Goal: Transaction & Acquisition: Purchase product/service

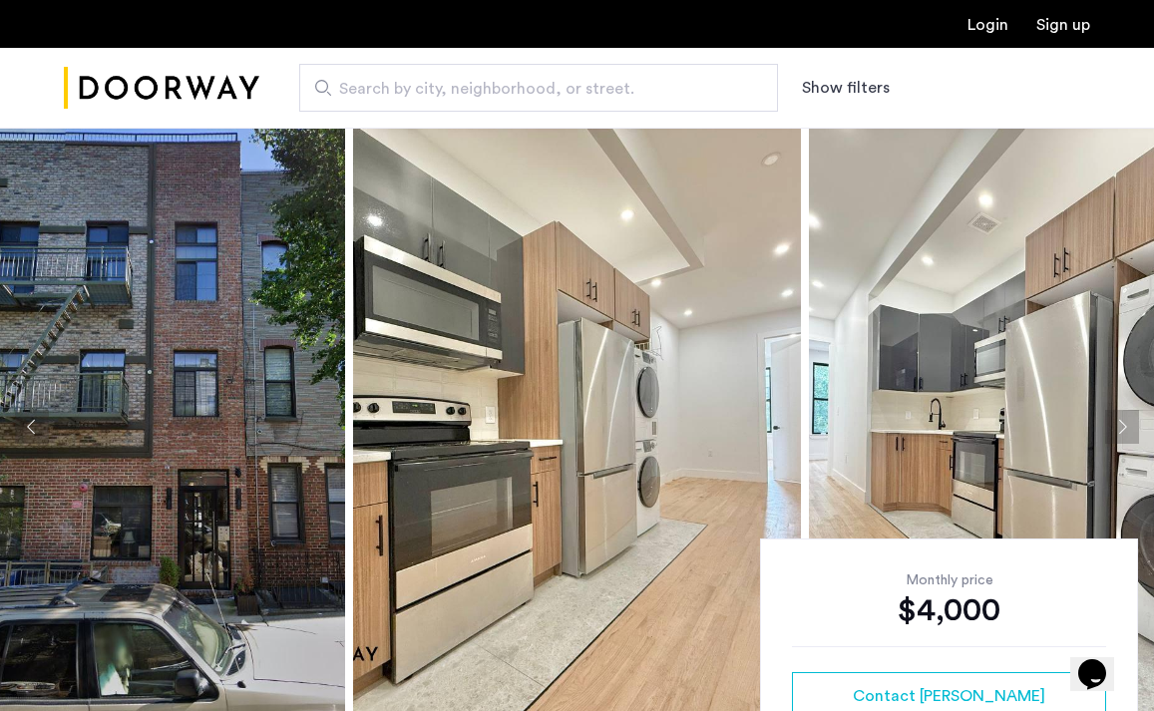
click at [223, 421] on img at bounding box center [121, 427] width 448 height 599
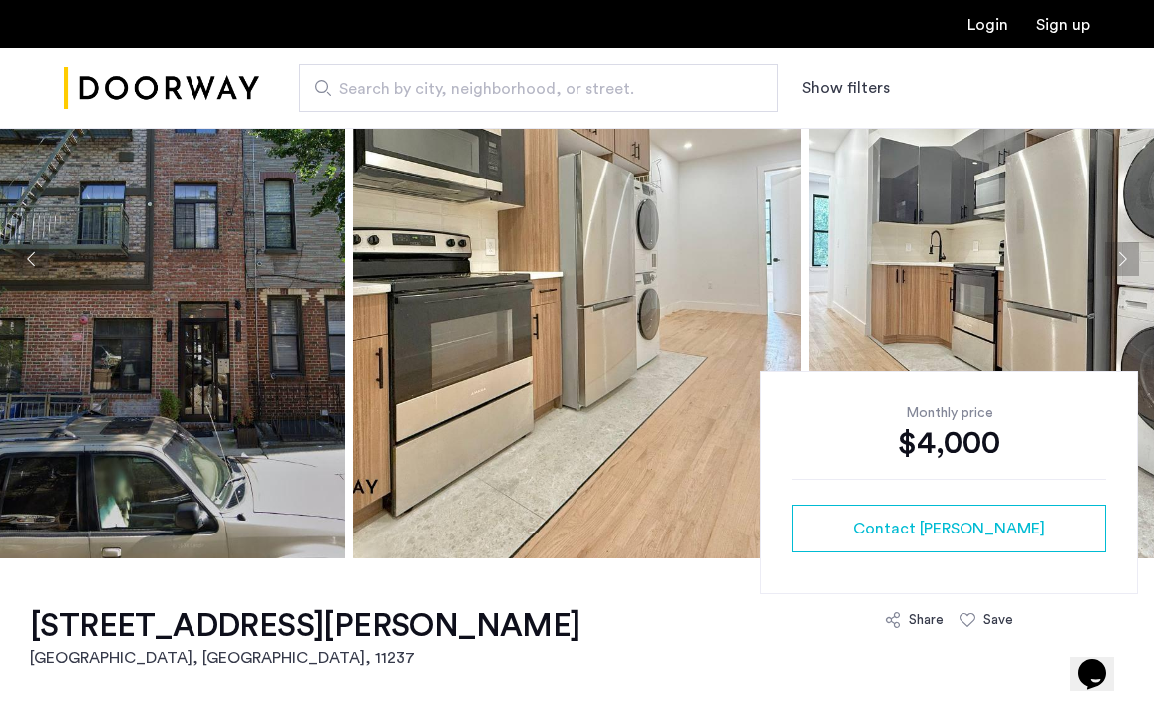
scroll to position [153, 0]
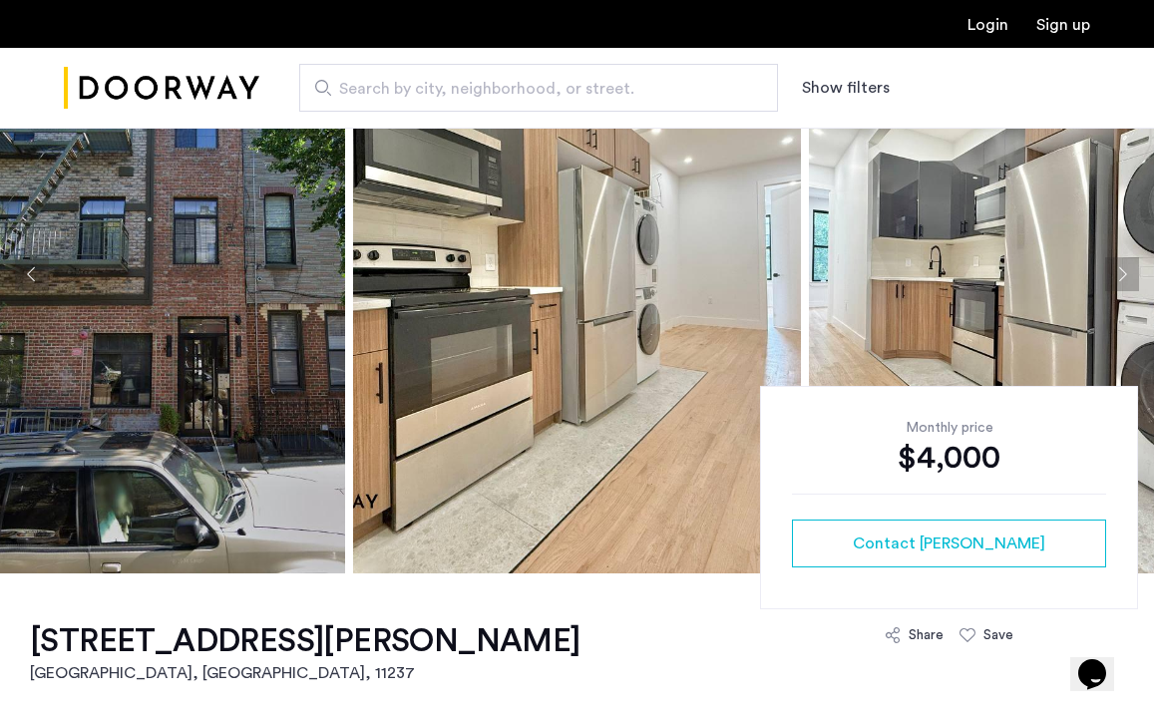
click at [203, 336] on img at bounding box center [121, 274] width 448 height 599
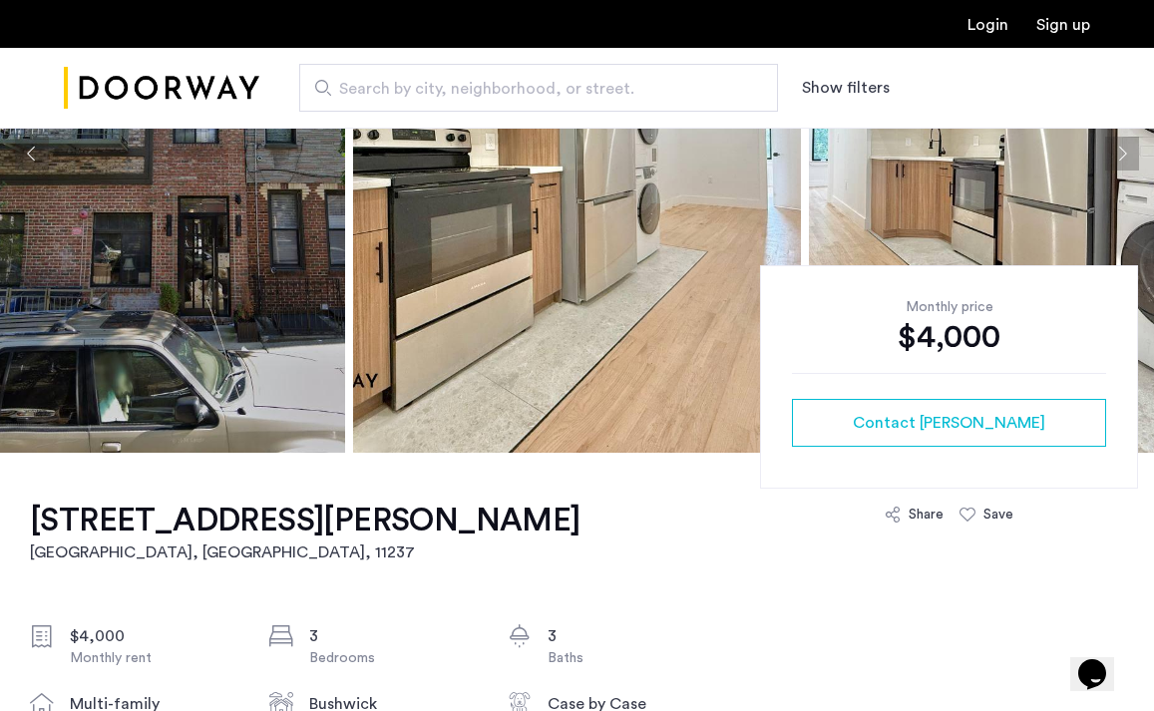
scroll to position [386, 0]
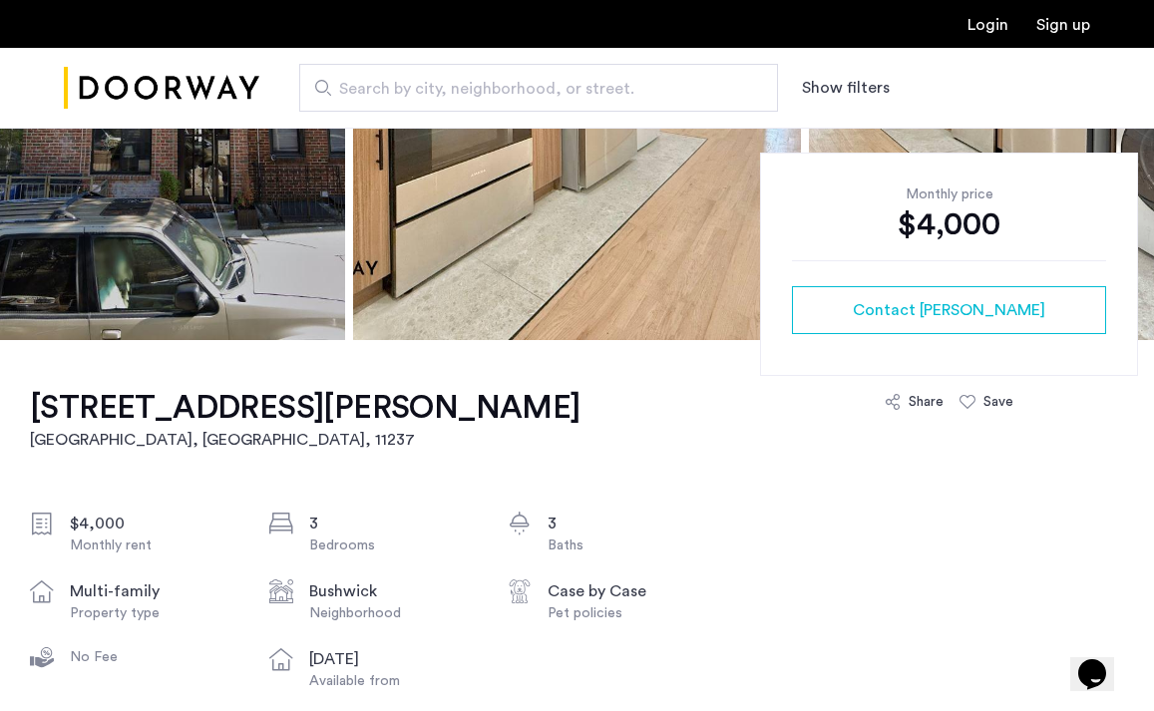
click at [335, 411] on h1 "1118 Willoughby Avenue, Unit 3L" at bounding box center [305, 408] width 551 height 40
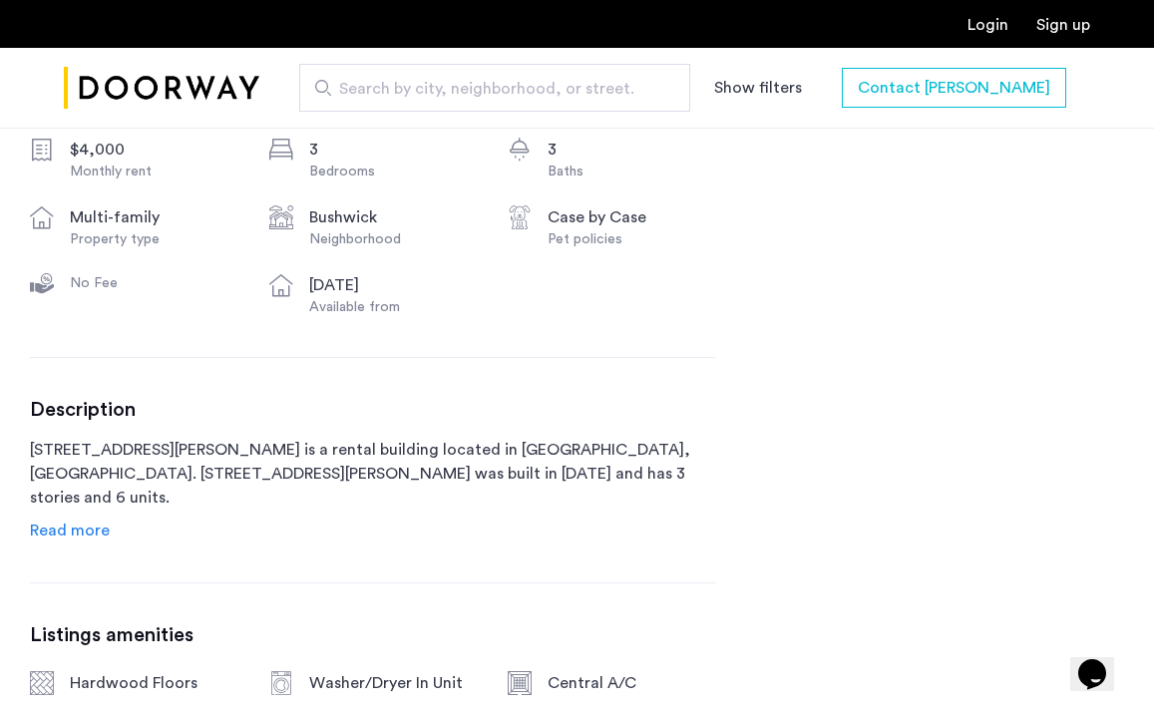
scroll to position [765, 0]
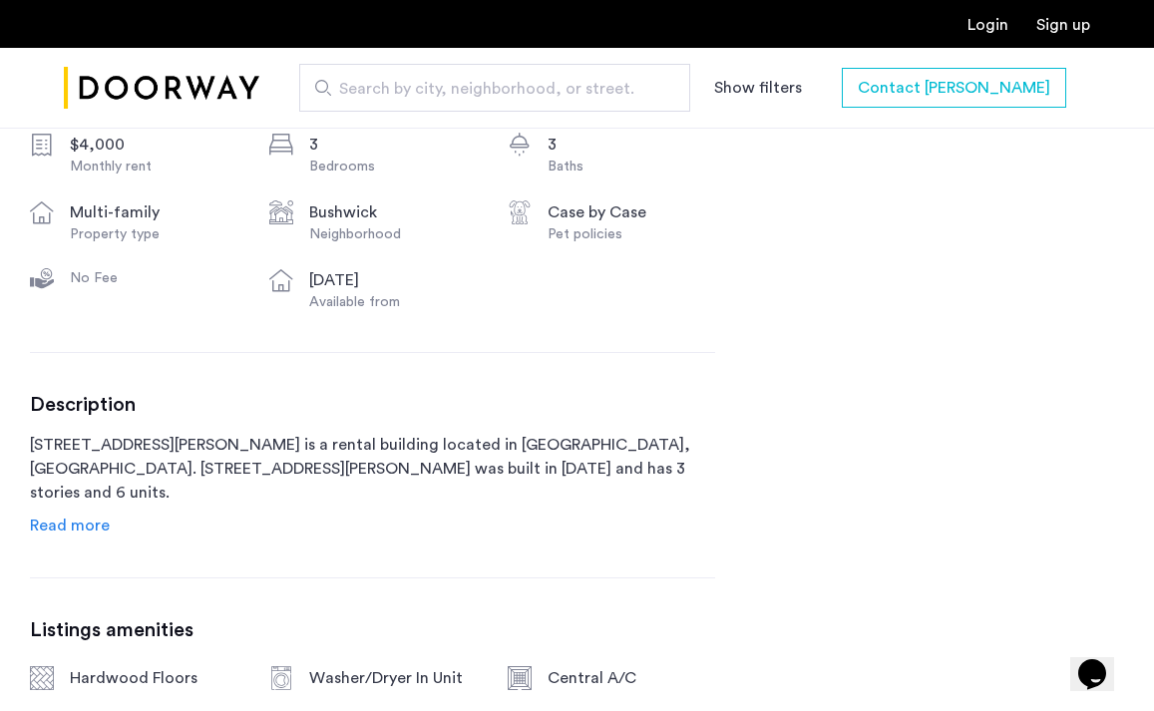
click at [73, 532] on span "Read more" at bounding box center [70, 526] width 80 height 16
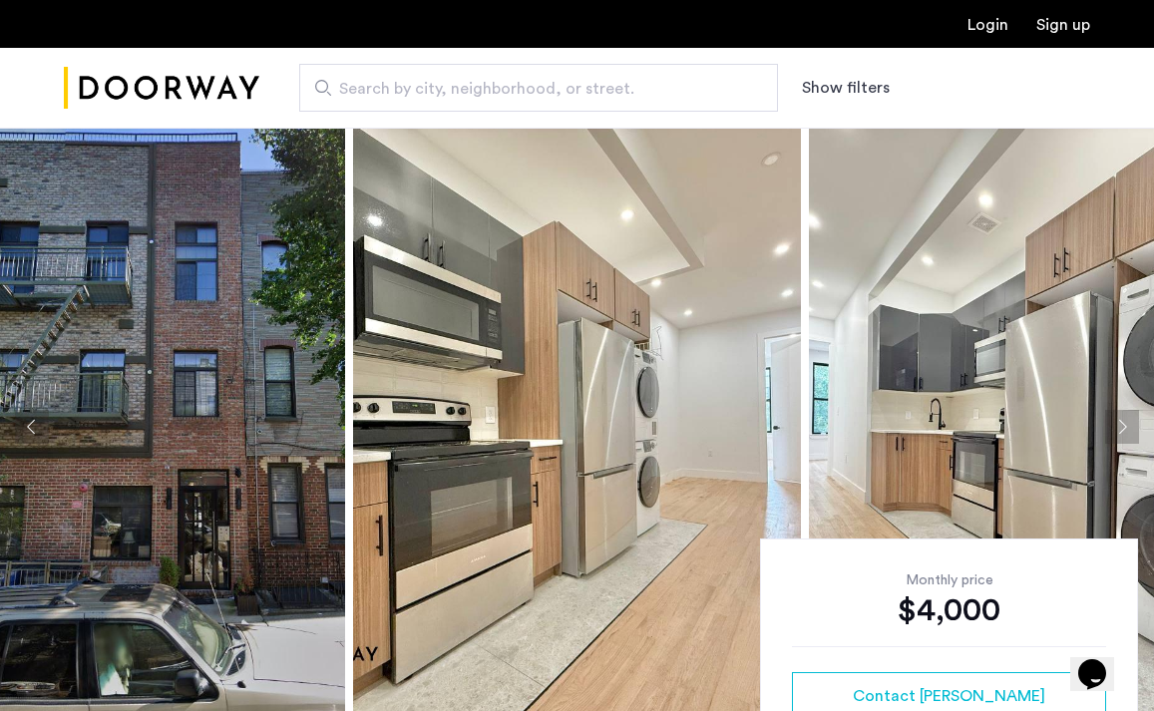
scroll to position [0, 0]
click at [145, 92] on img "Cazamio Logo" at bounding box center [162, 88] width 196 height 75
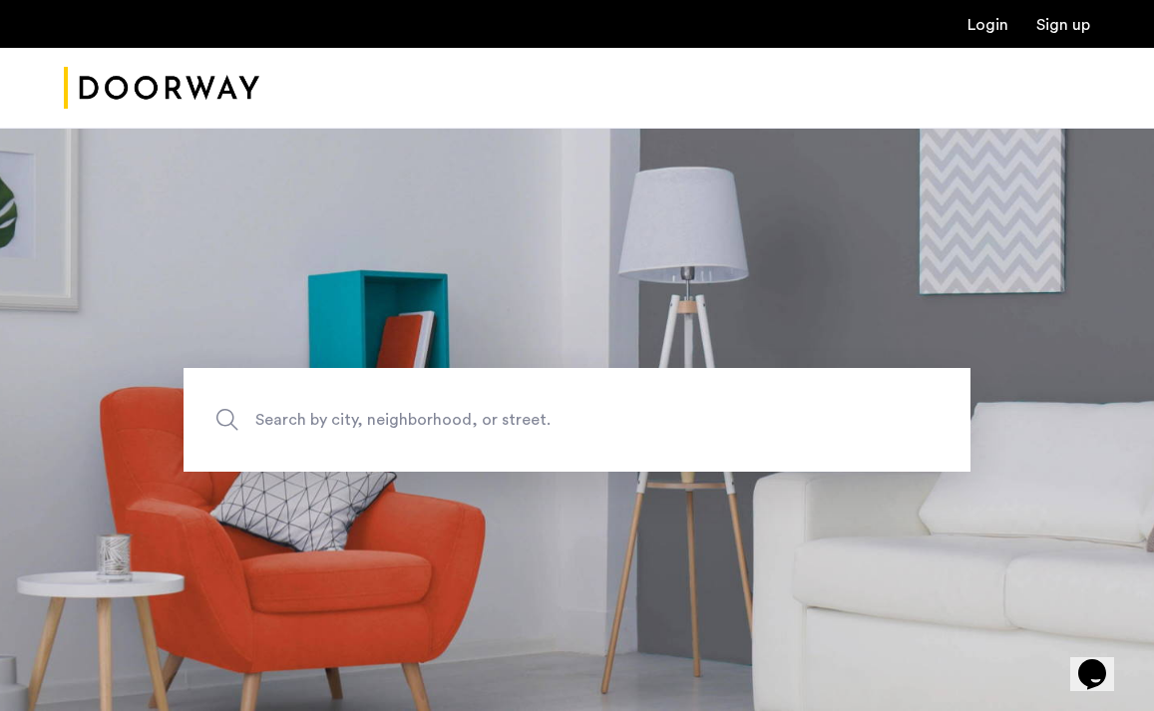
click at [417, 413] on span "Search by city, neighborhood, or street." at bounding box center [530, 419] width 551 height 27
click at [417, 413] on input "Search by city, neighborhood, or street." at bounding box center [577, 420] width 787 height 104
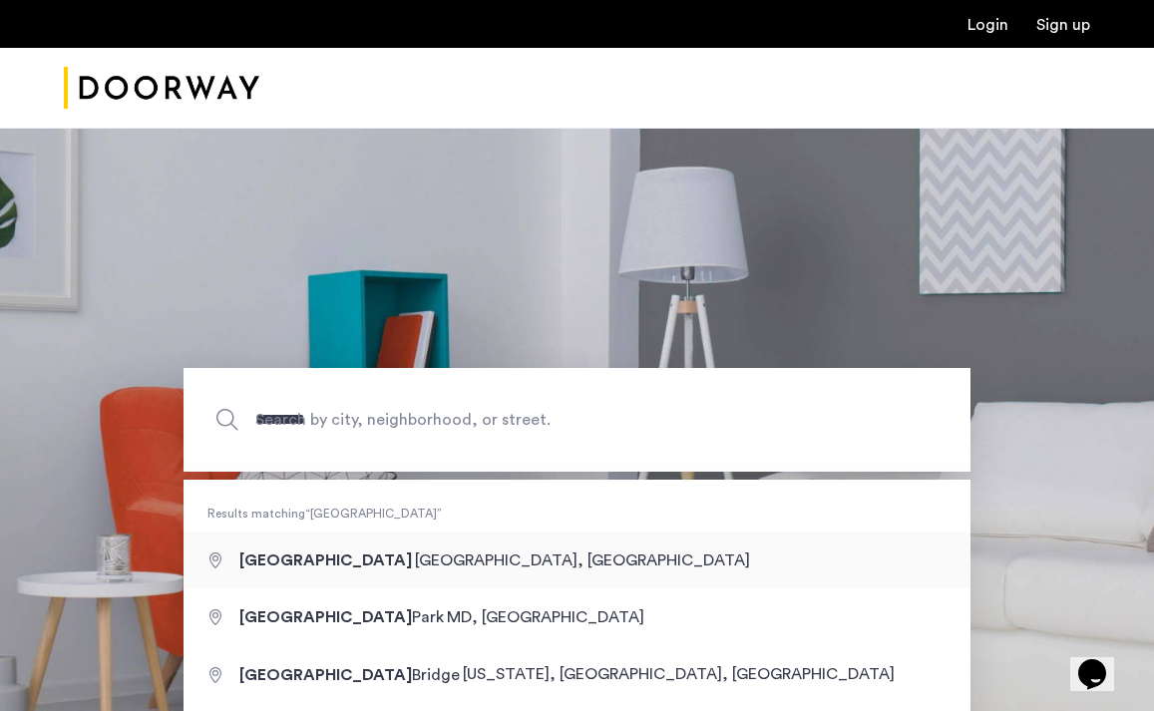
type input "**********"
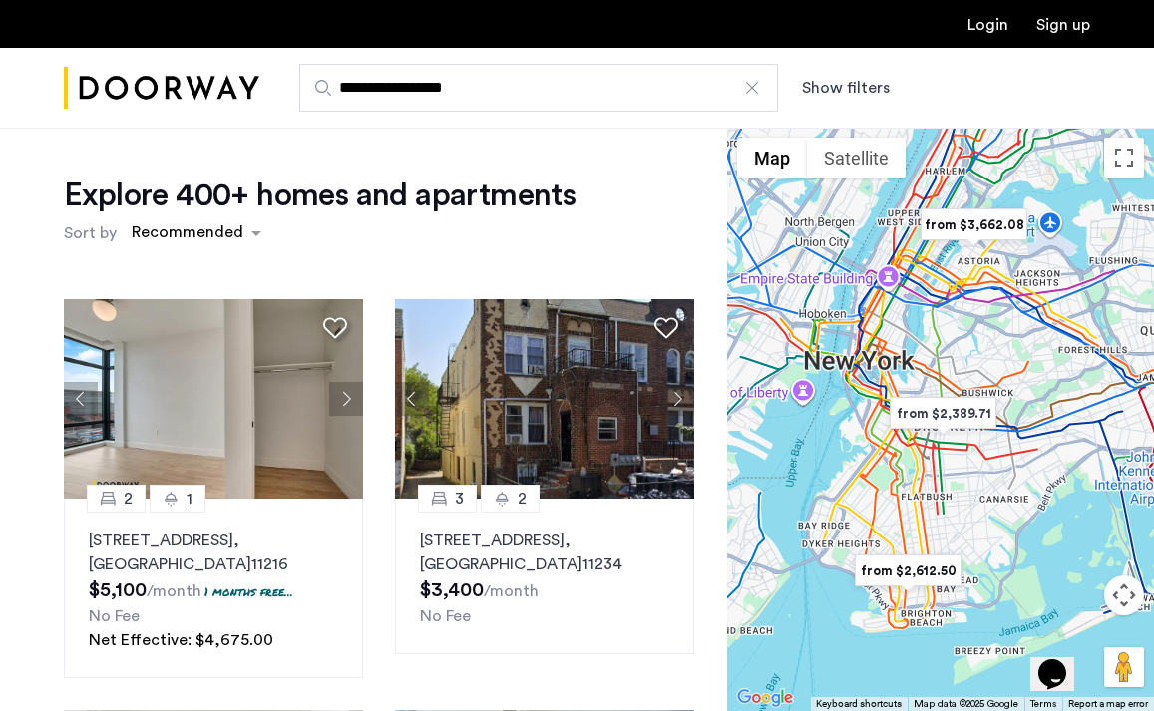
click at [850, 90] on button "Show filters" at bounding box center [846, 88] width 88 height 24
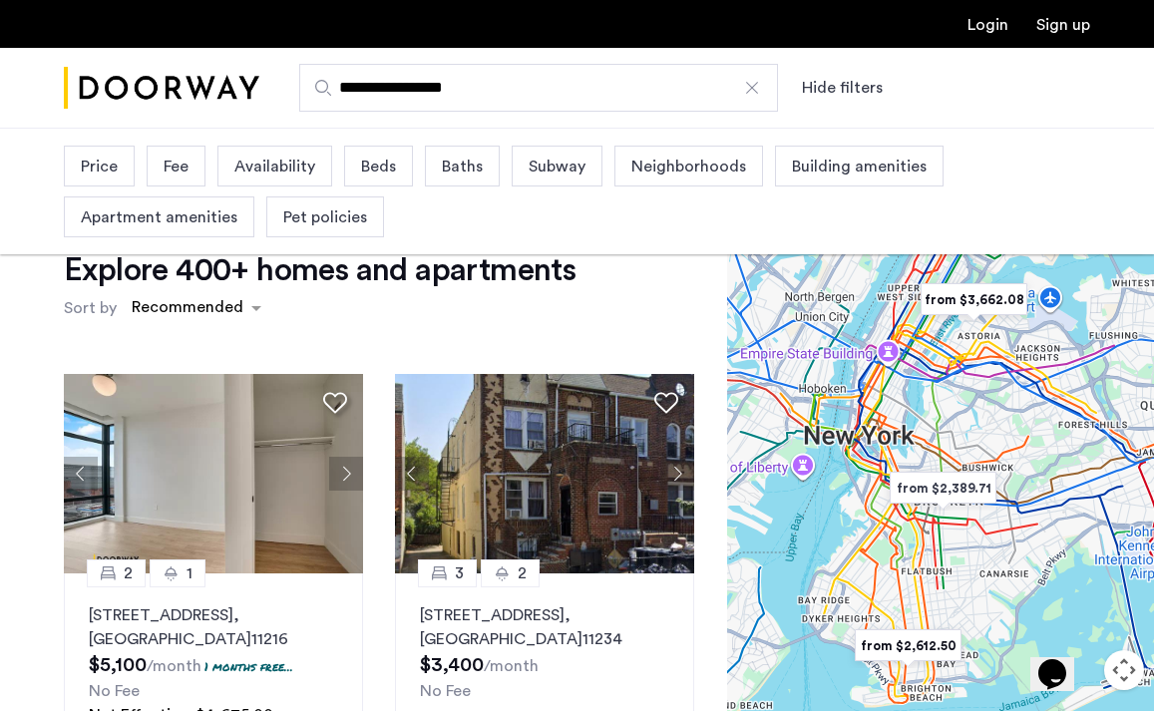
click at [108, 165] on span "Price" at bounding box center [99, 167] width 37 height 24
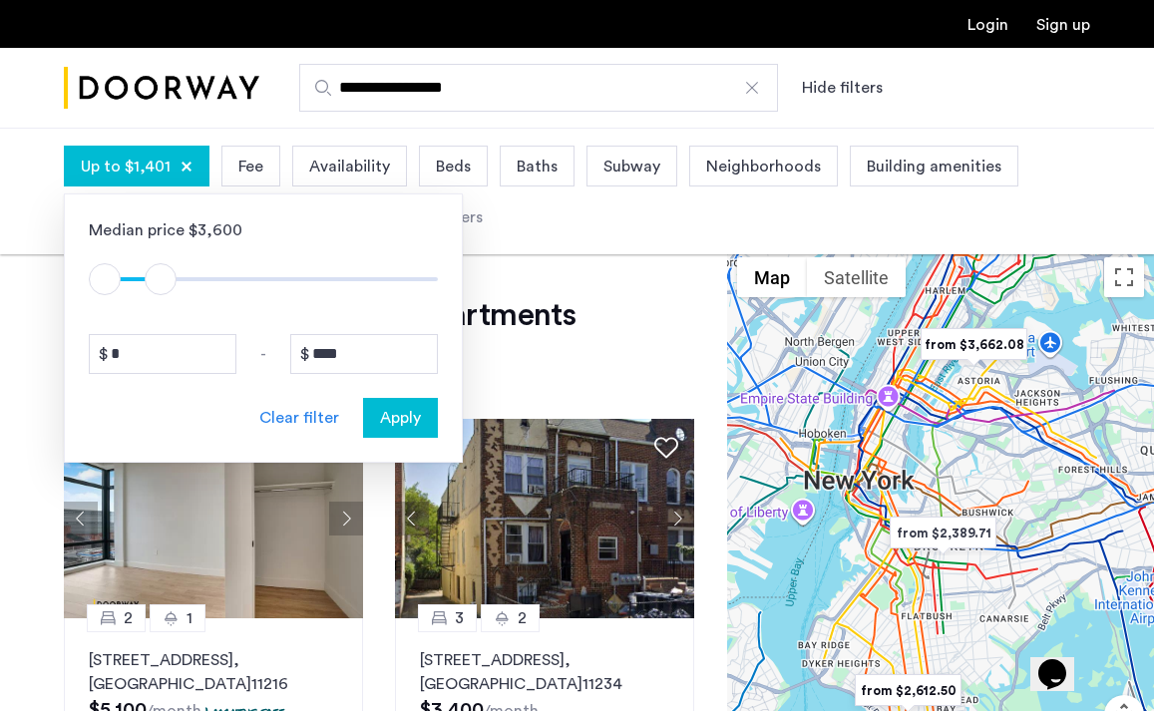
type input "****"
drag, startPoint x: 415, startPoint y: 276, endPoint x: 164, endPoint y: 280, distance: 251.5
click at [164, 280] on span "ngx-slider-max" at bounding box center [165, 279] width 32 height 32
click at [405, 428] on span "Apply" at bounding box center [400, 418] width 41 height 24
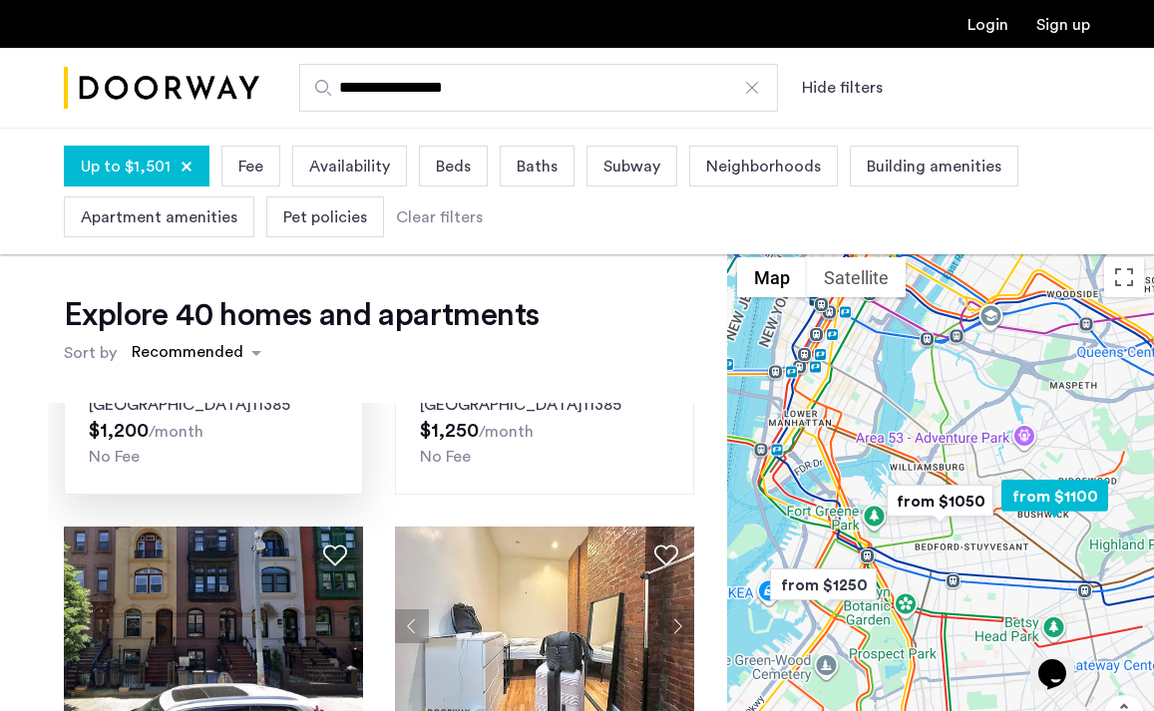
scroll to position [1203, 0]
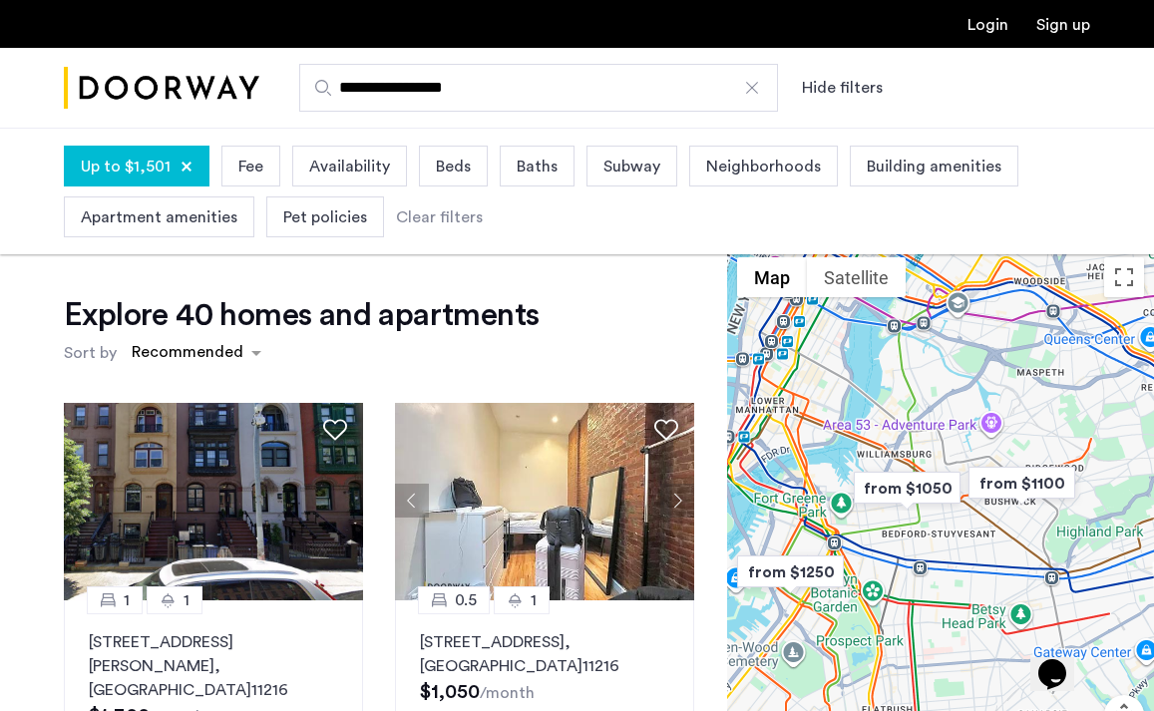
drag, startPoint x: 972, startPoint y: 560, endPoint x: 937, endPoint y: 544, distance: 38.4
click at [937, 544] on div at bounding box center [940, 539] width 427 height 584
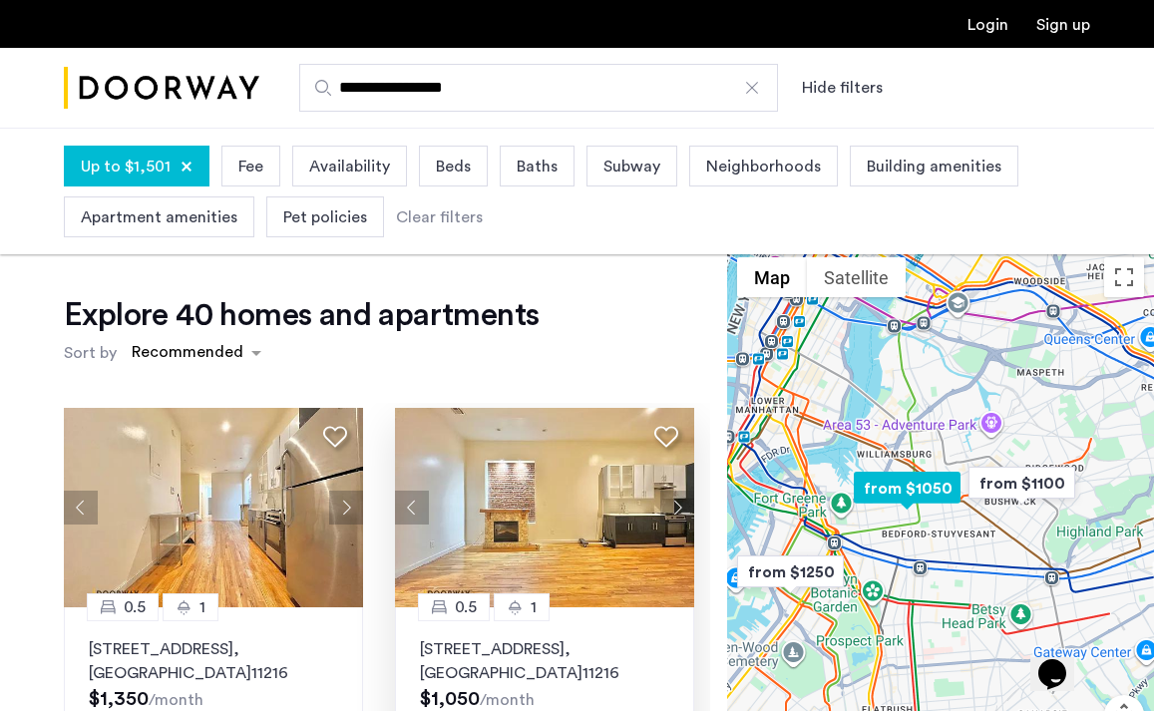
scroll to position [1618, 0]
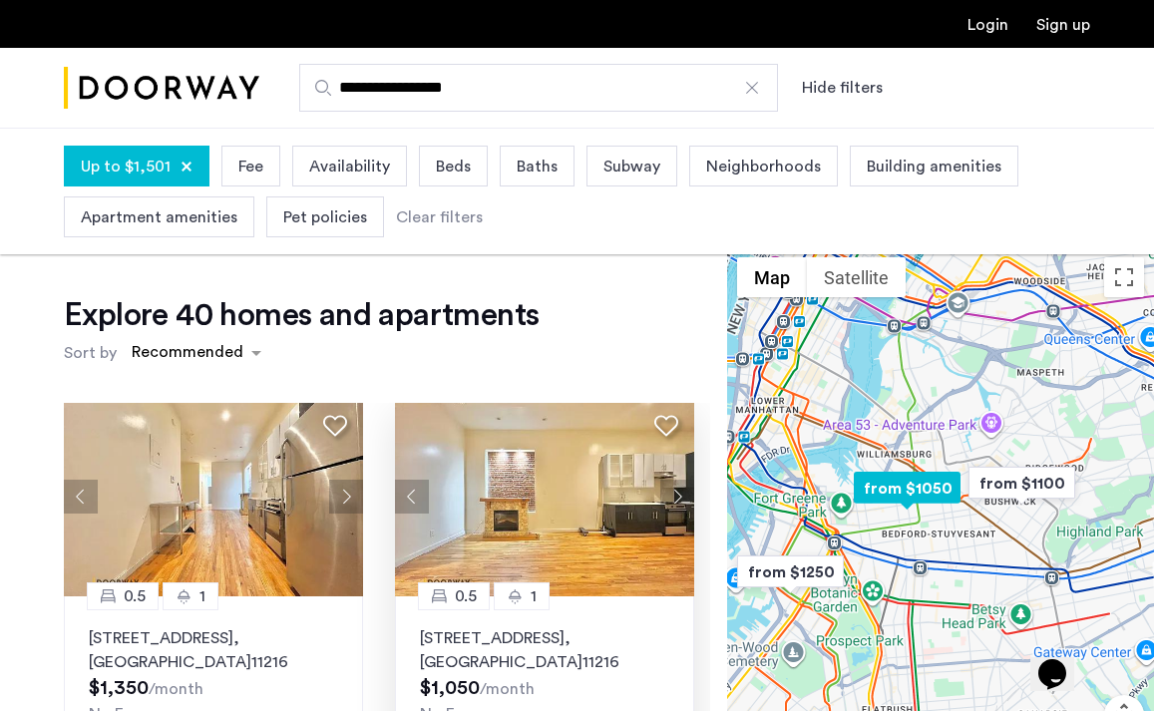
click at [677, 480] on button "Next apartment" at bounding box center [677, 497] width 34 height 34
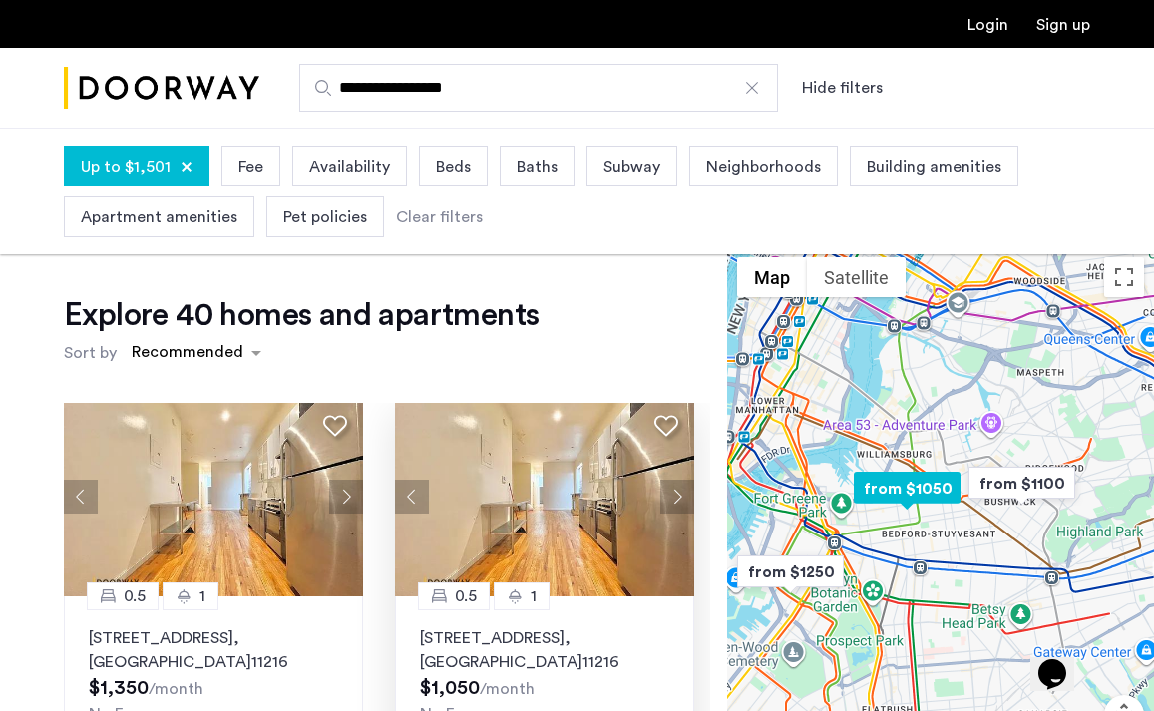
click at [677, 480] on button "Next apartment" at bounding box center [677, 497] width 34 height 34
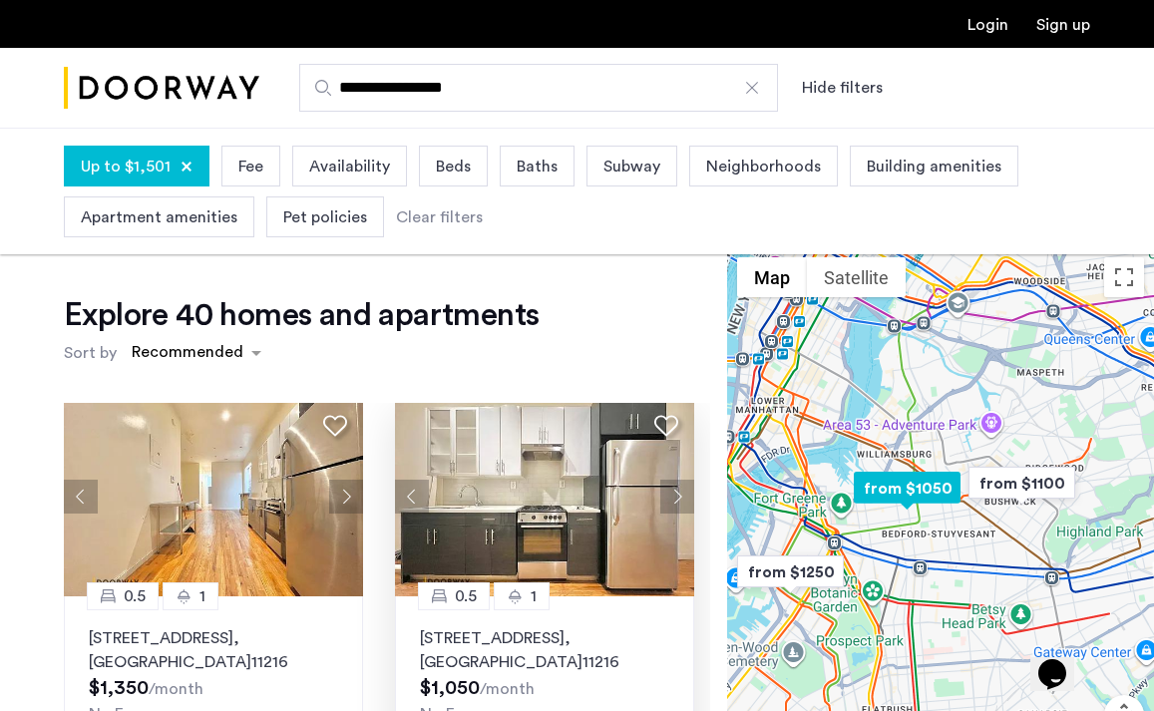
click at [511, 631] on span ", [GEOGRAPHIC_DATA]" at bounding box center [501, 651] width 163 height 40
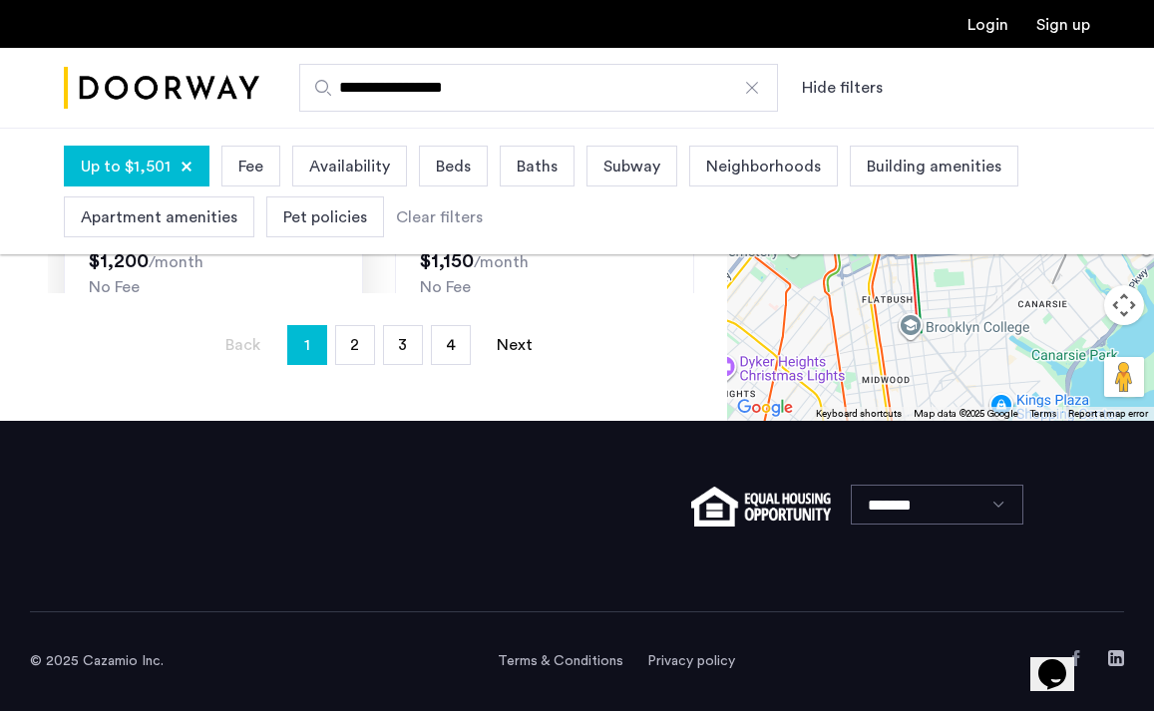
scroll to position [786, 0]
click at [364, 343] on link "page 2" at bounding box center [355, 345] width 38 height 38
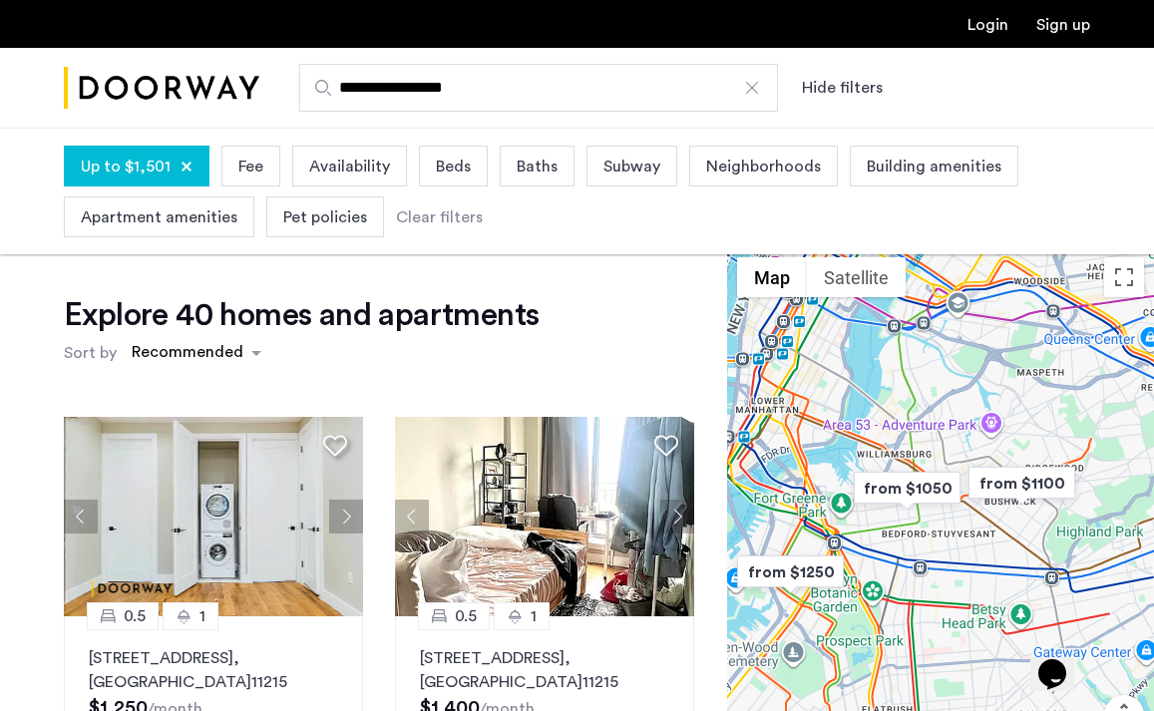
click at [761, 167] on span "Neighborhoods" at bounding box center [763, 167] width 115 height 24
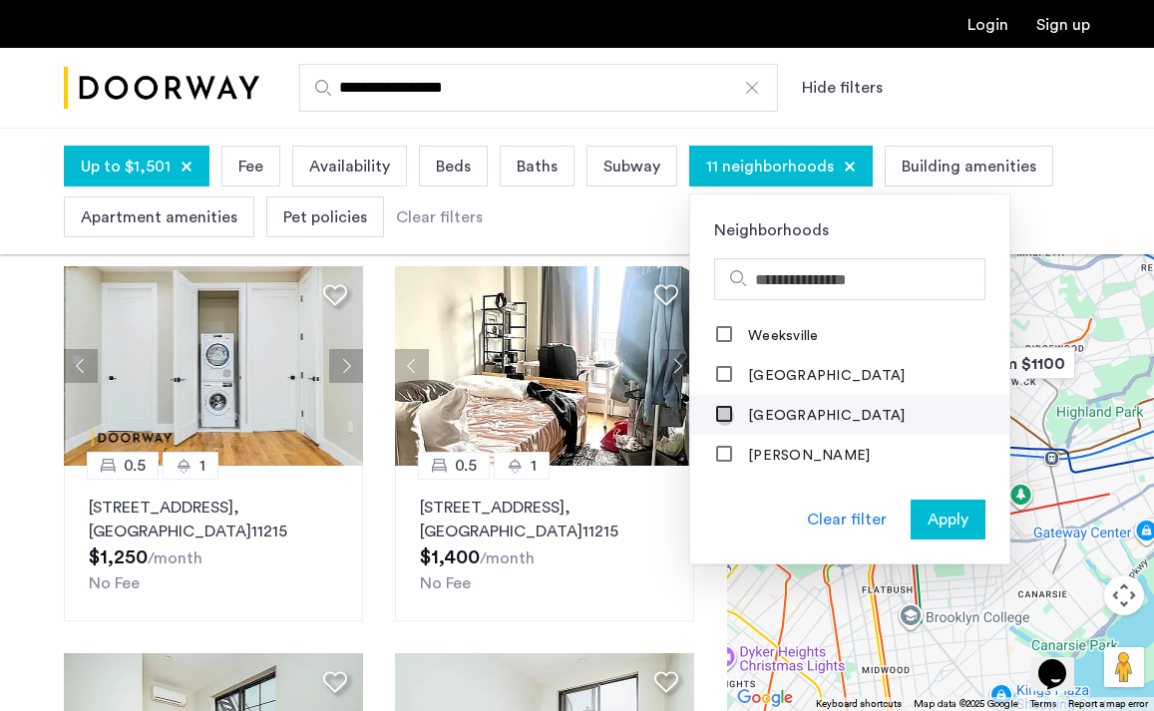
scroll to position [151, 0]
click at [943, 519] on span "Apply" at bounding box center [948, 520] width 41 height 24
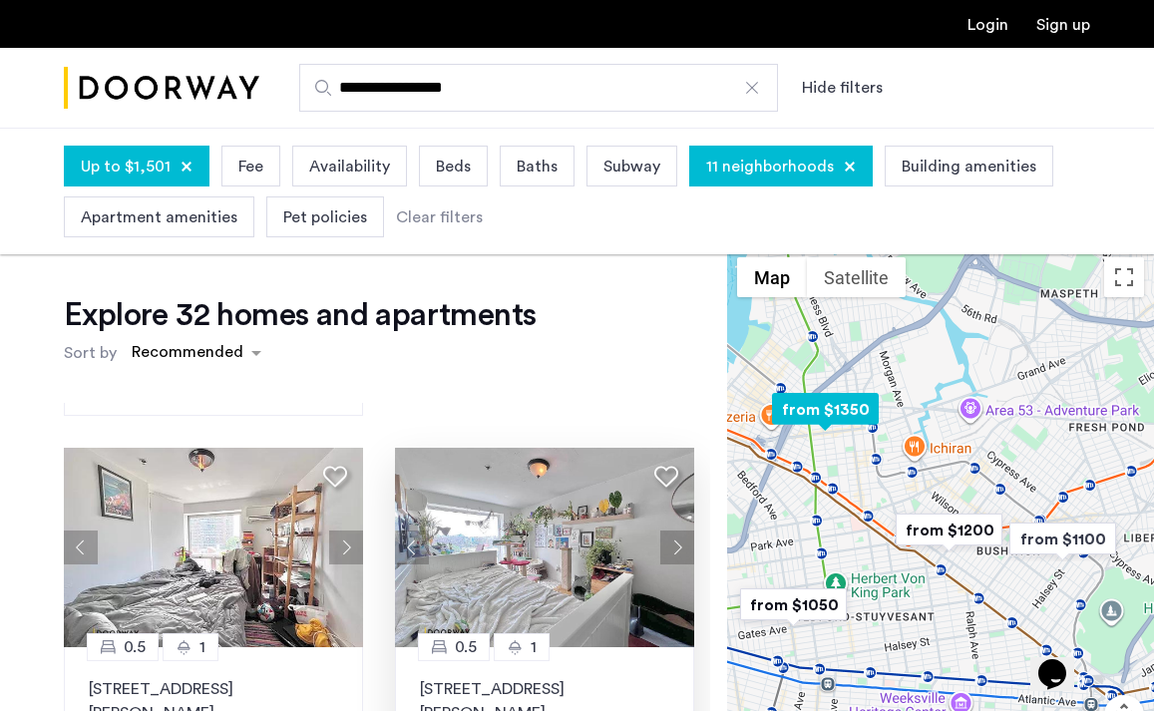
scroll to position [1185, 0]
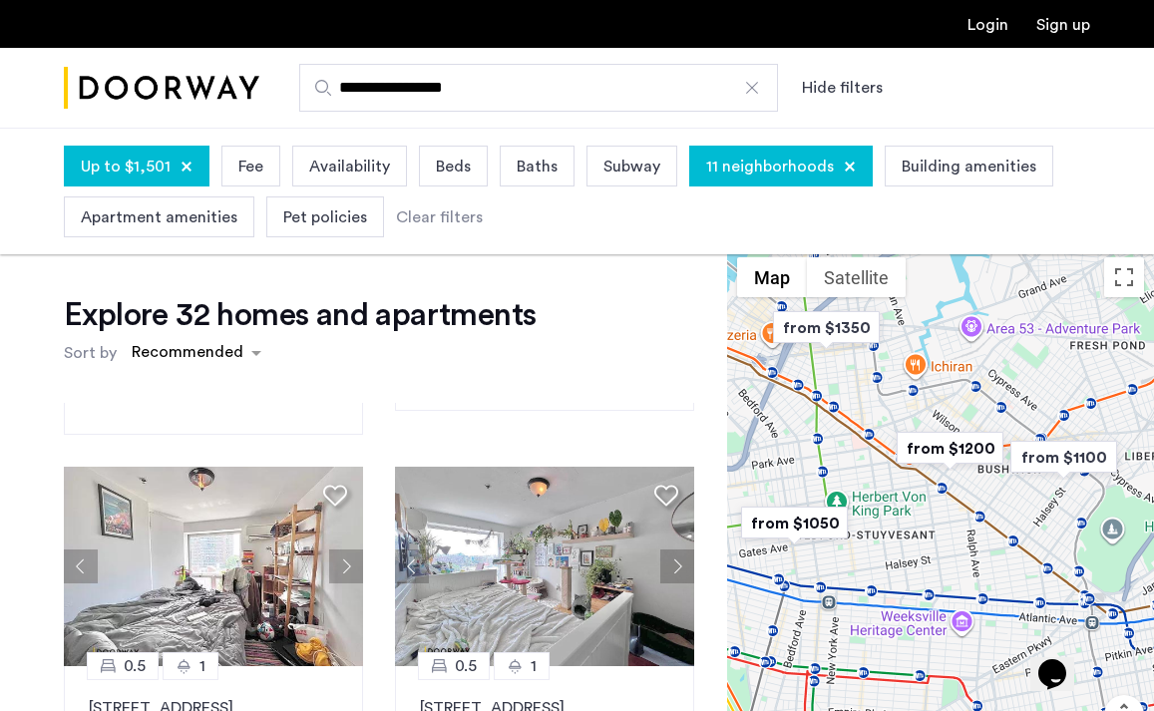
drag, startPoint x: 894, startPoint y: 626, endPoint x: 905, endPoint y: 521, distance: 105.3
click at [905, 521] on div at bounding box center [940, 539] width 427 height 584
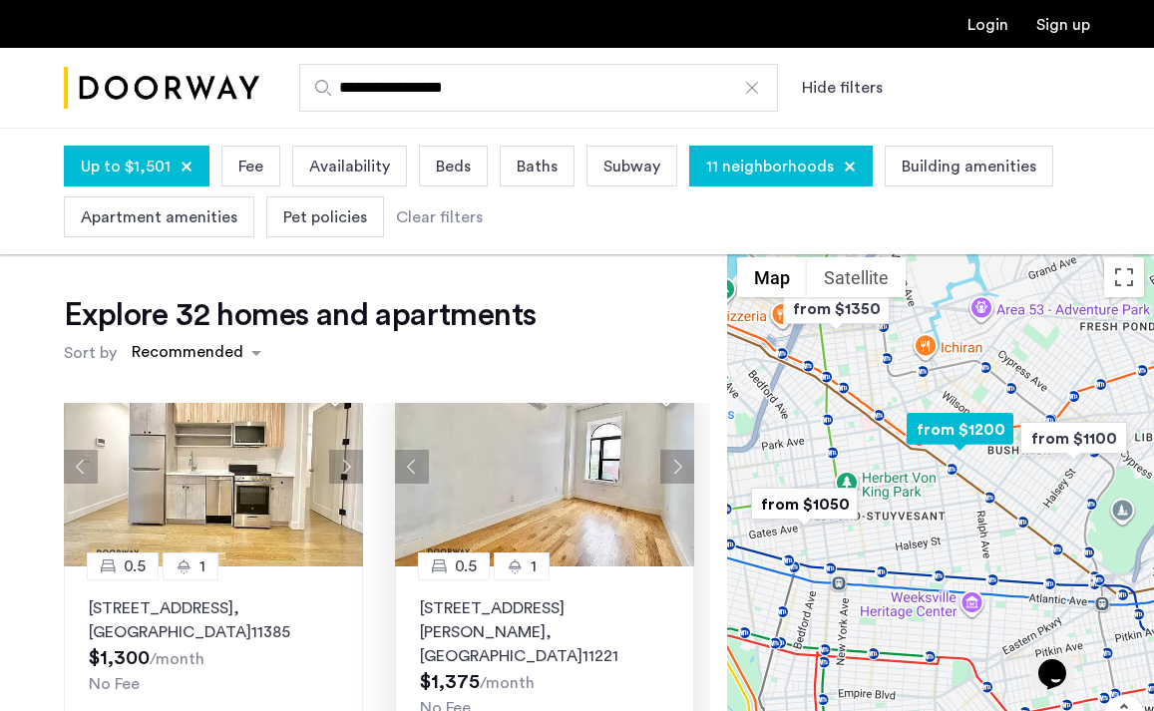
scroll to position [470, 0]
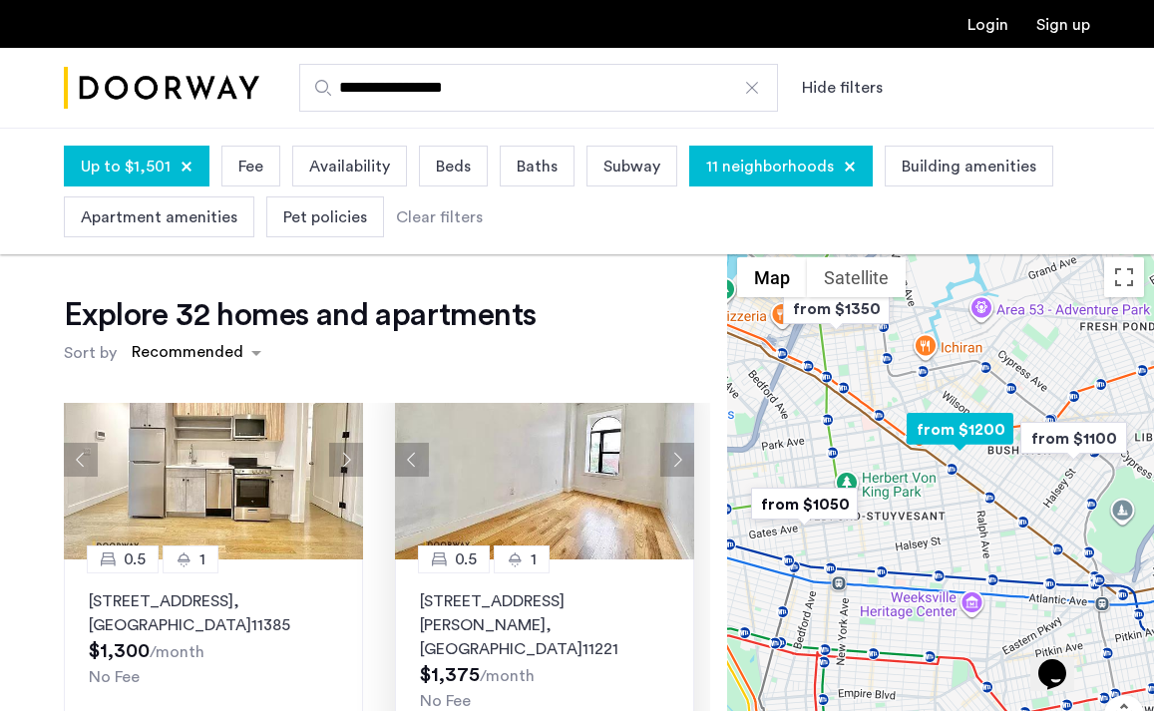
click at [676, 443] on button "Next apartment" at bounding box center [677, 460] width 34 height 34
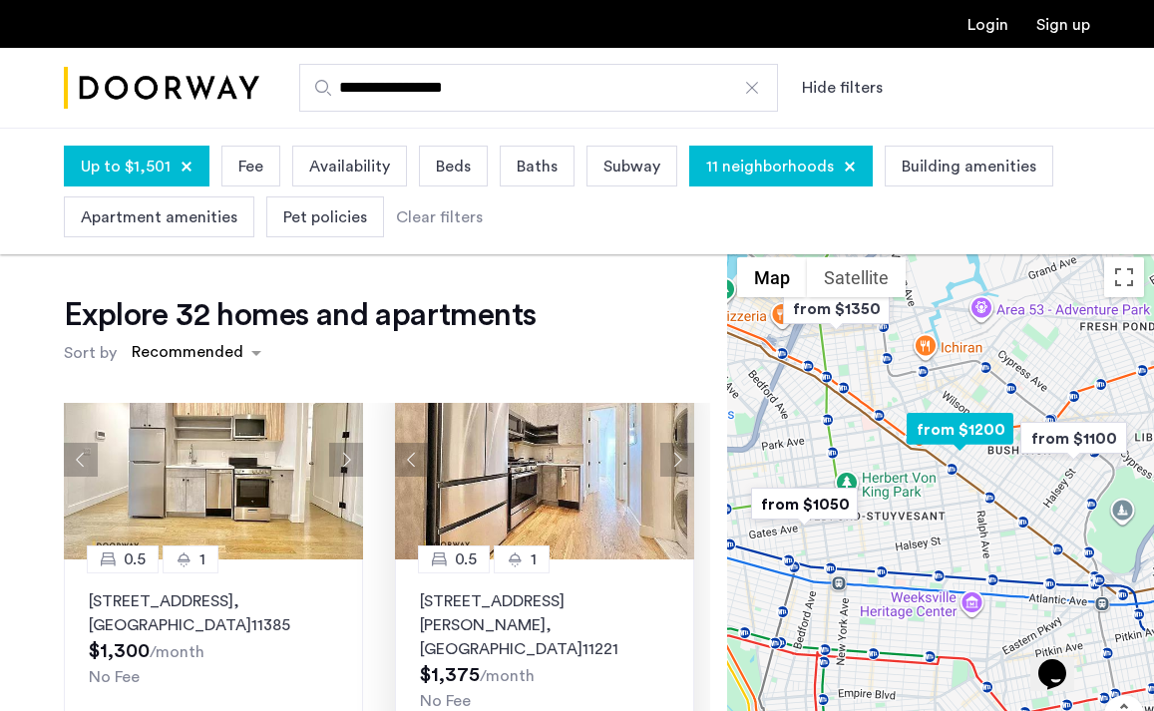
click at [676, 443] on button "Next apartment" at bounding box center [677, 460] width 34 height 34
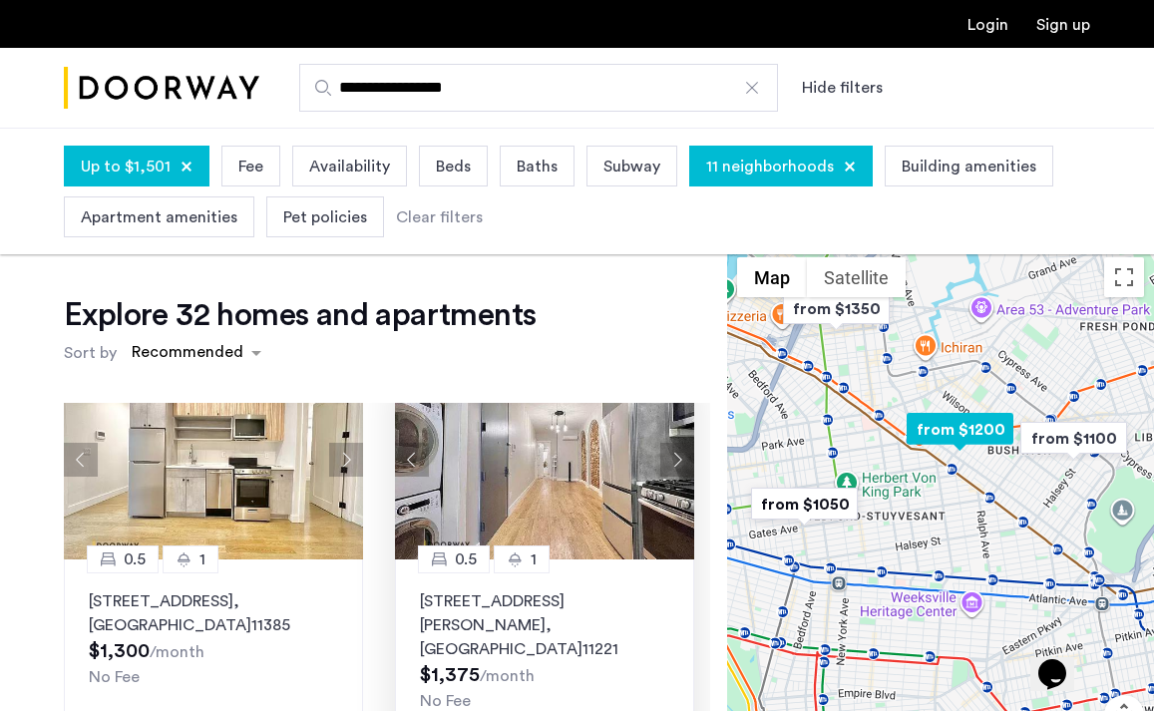
click at [676, 443] on button "Next apartment" at bounding box center [677, 460] width 34 height 34
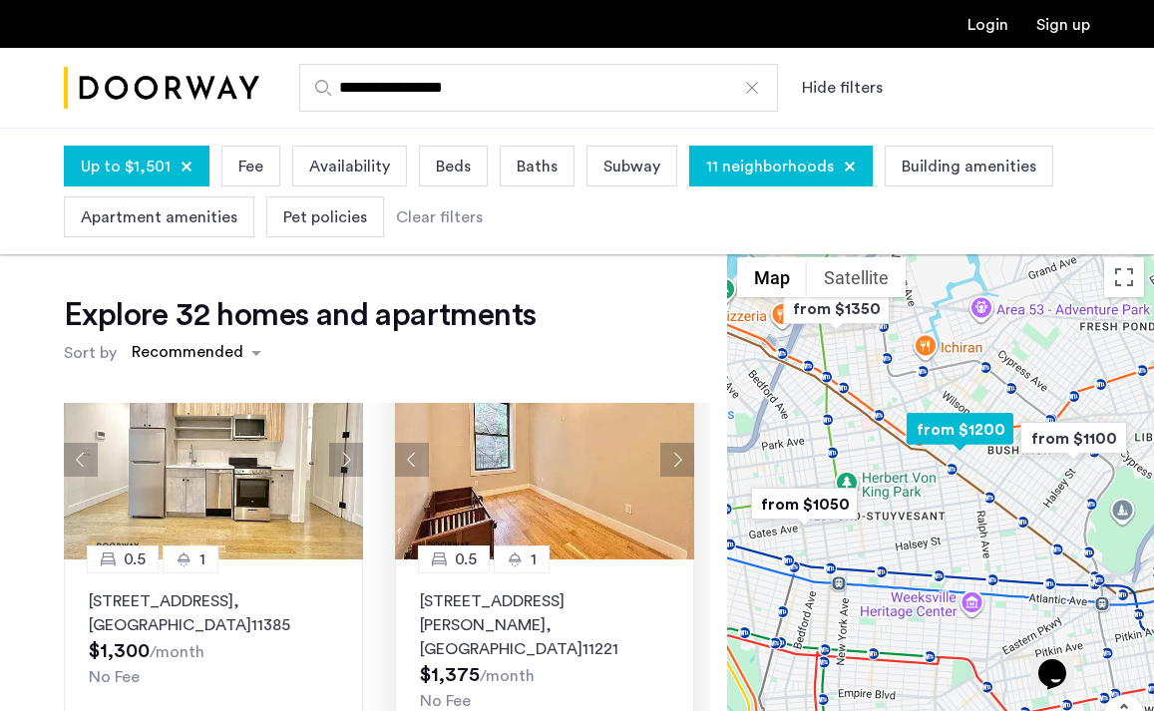
click at [676, 443] on button "Next apartment" at bounding box center [677, 460] width 34 height 34
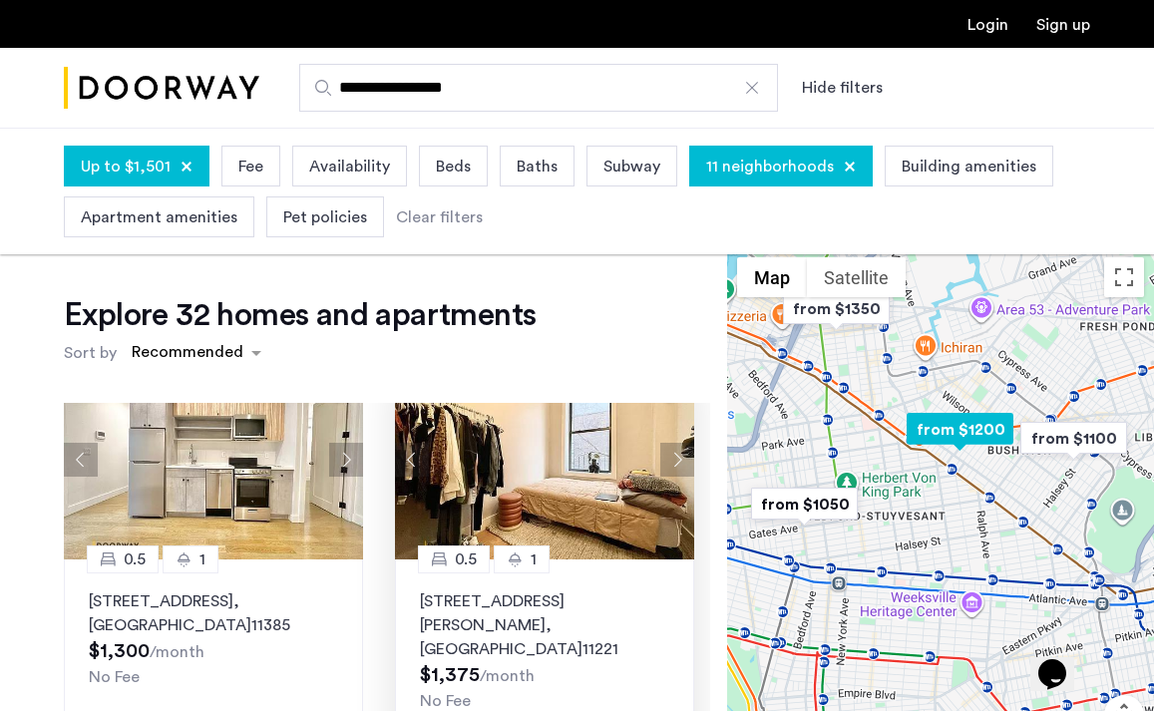
click at [676, 443] on button "Next apartment" at bounding box center [677, 460] width 34 height 34
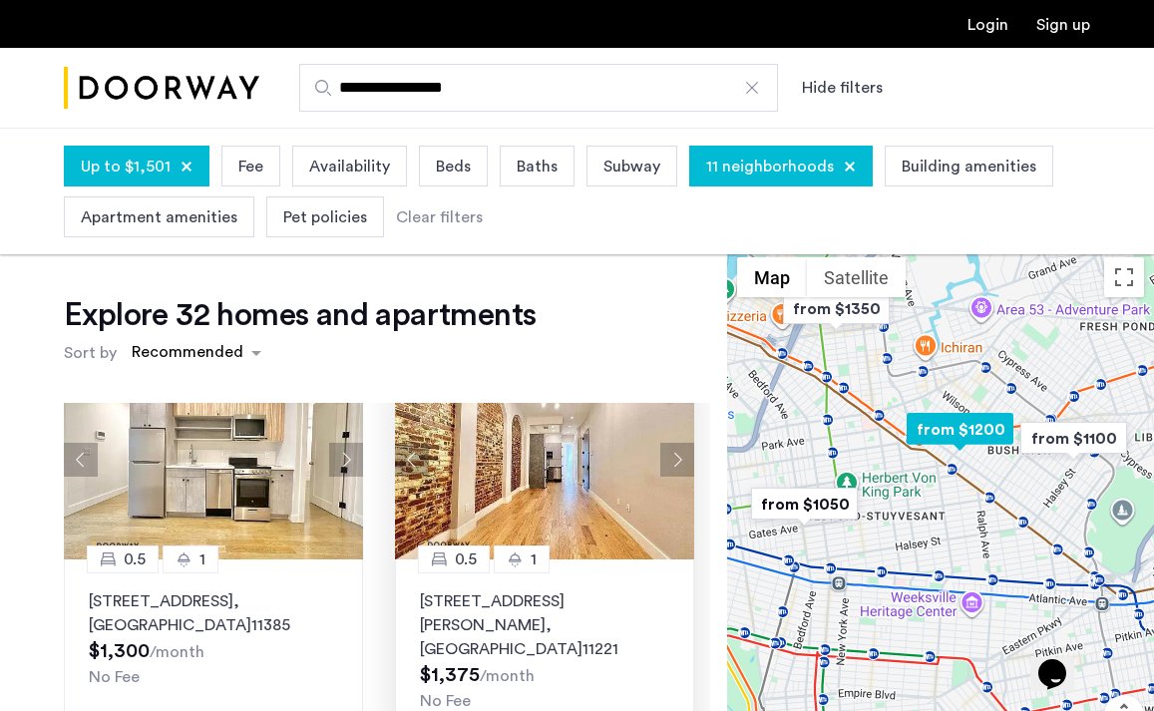
click at [676, 443] on button "Next apartment" at bounding box center [677, 460] width 34 height 34
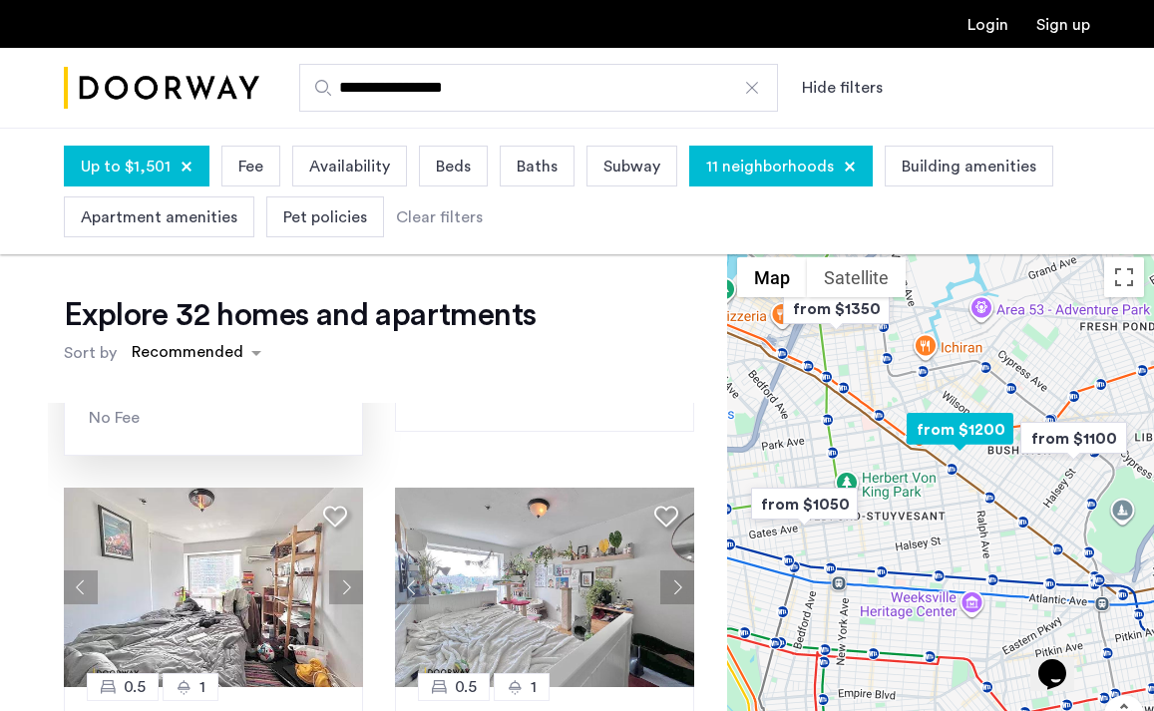
scroll to position [1175, 0]
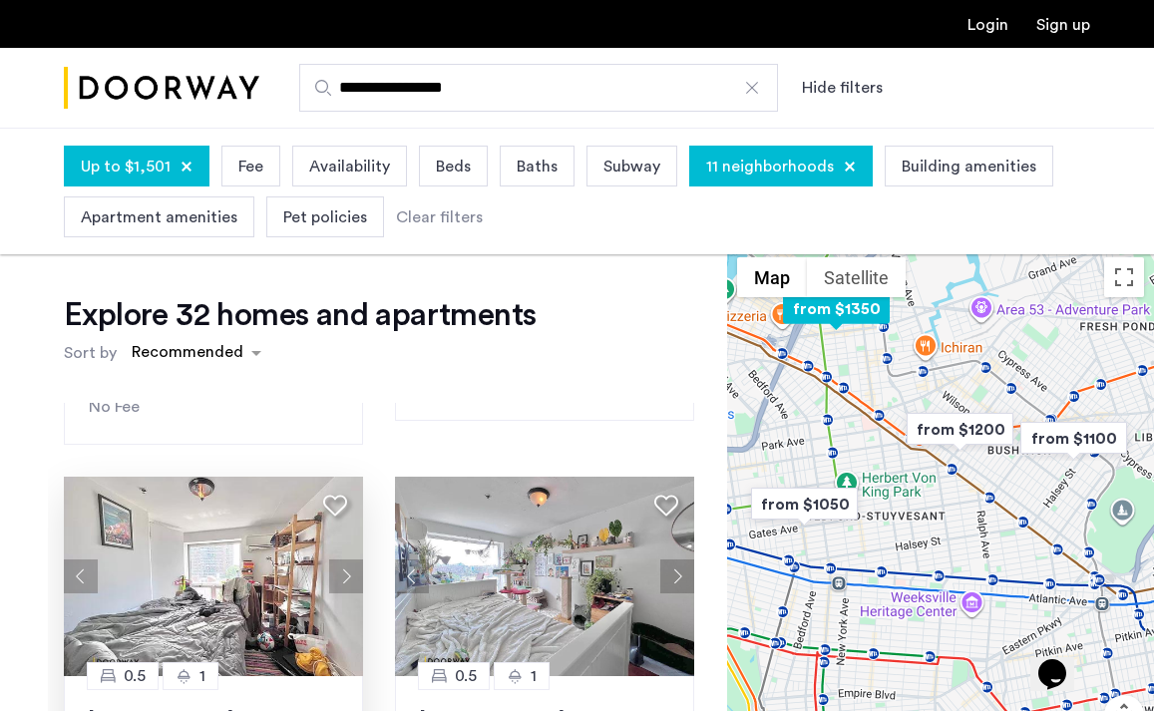
click at [344, 560] on button "Next apartment" at bounding box center [346, 577] width 34 height 34
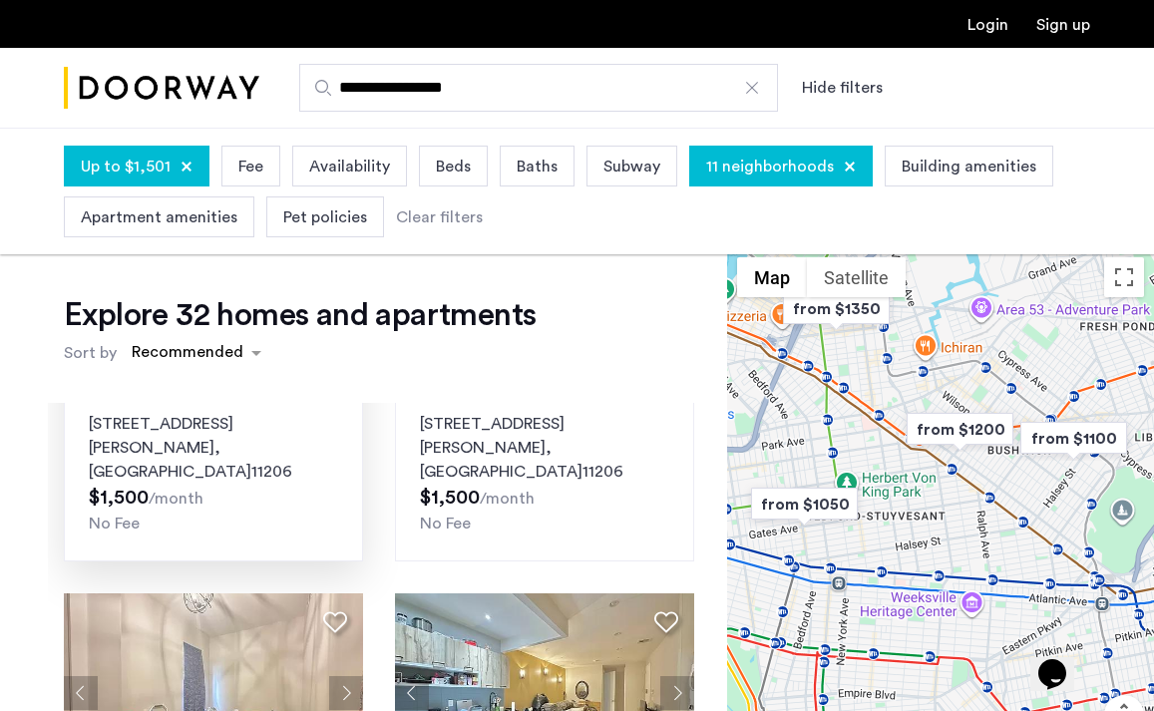
scroll to position [1539, 0]
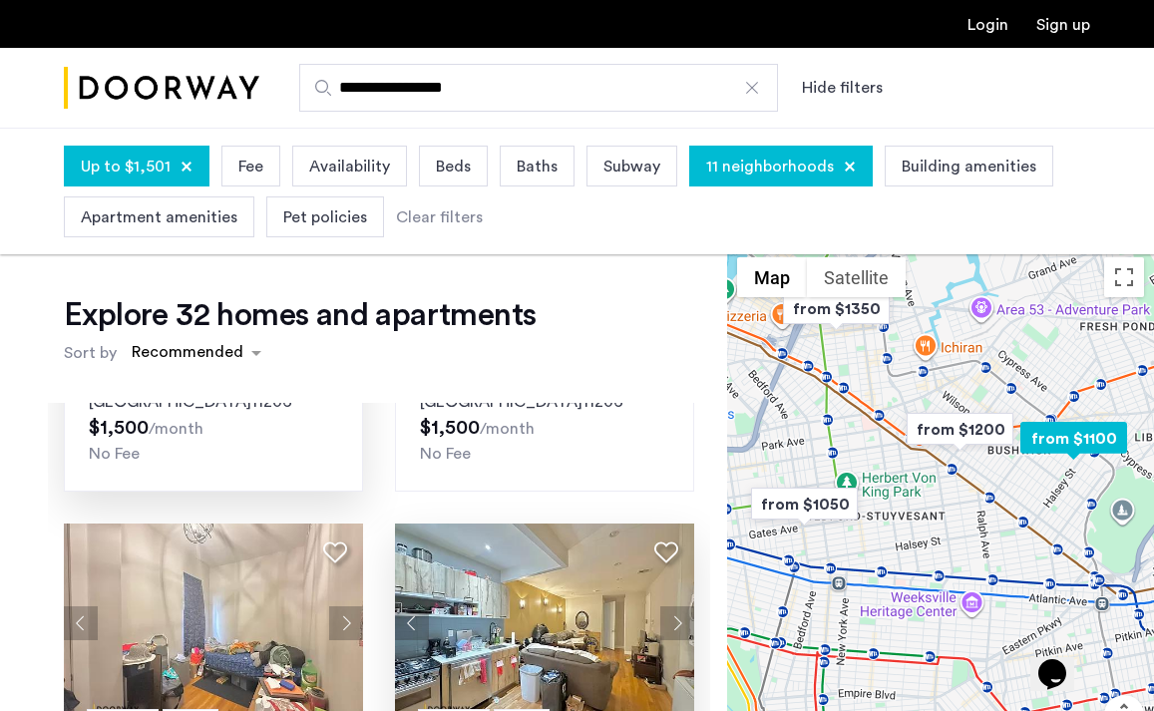
click at [680, 607] on button "Next apartment" at bounding box center [677, 624] width 34 height 34
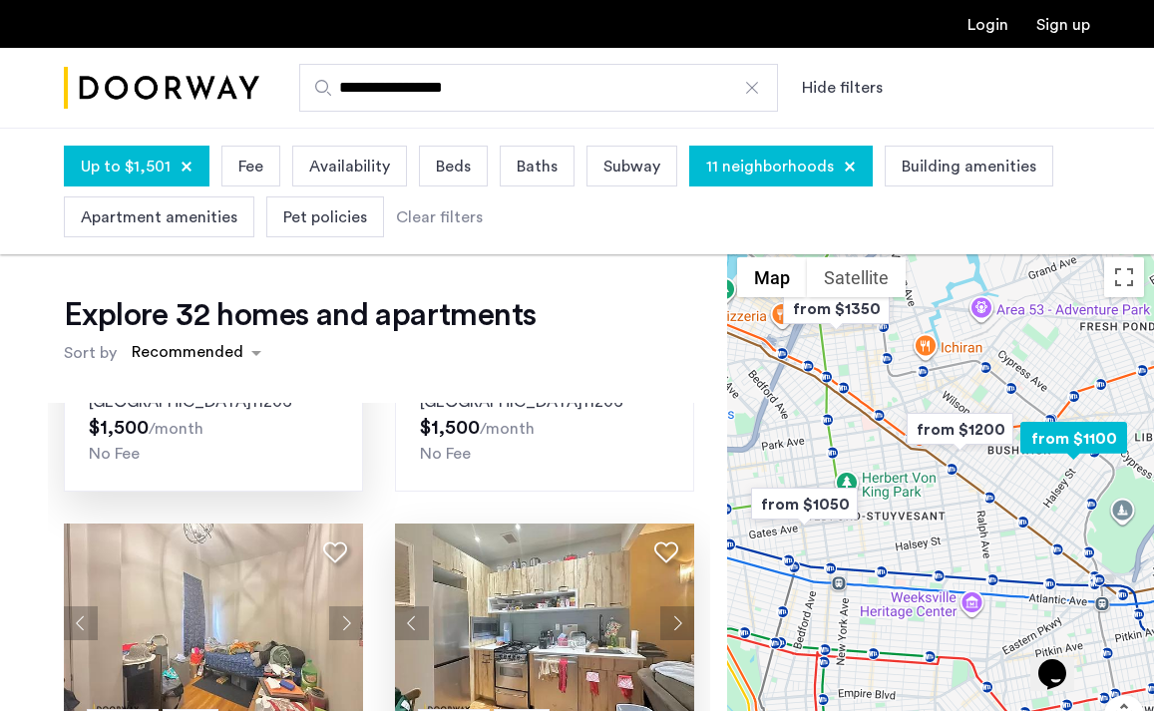
click at [681, 607] on button "Next apartment" at bounding box center [677, 624] width 34 height 34
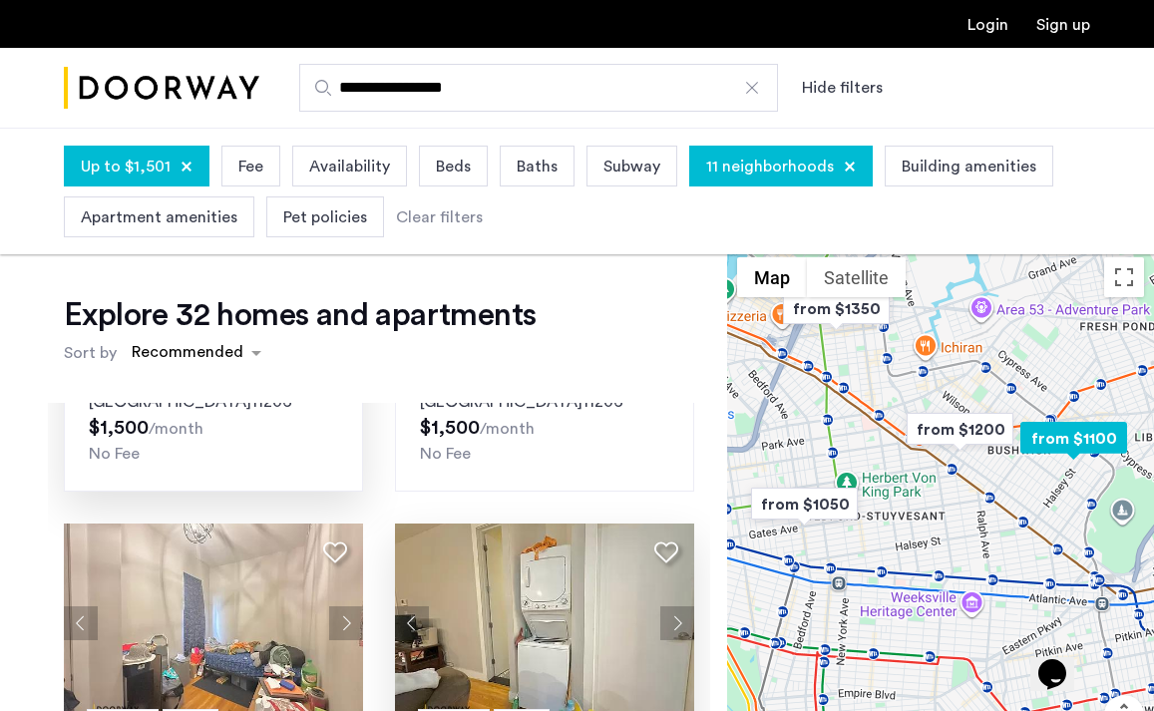
click at [681, 607] on button "Next apartment" at bounding box center [677, 624] width 34 height 34
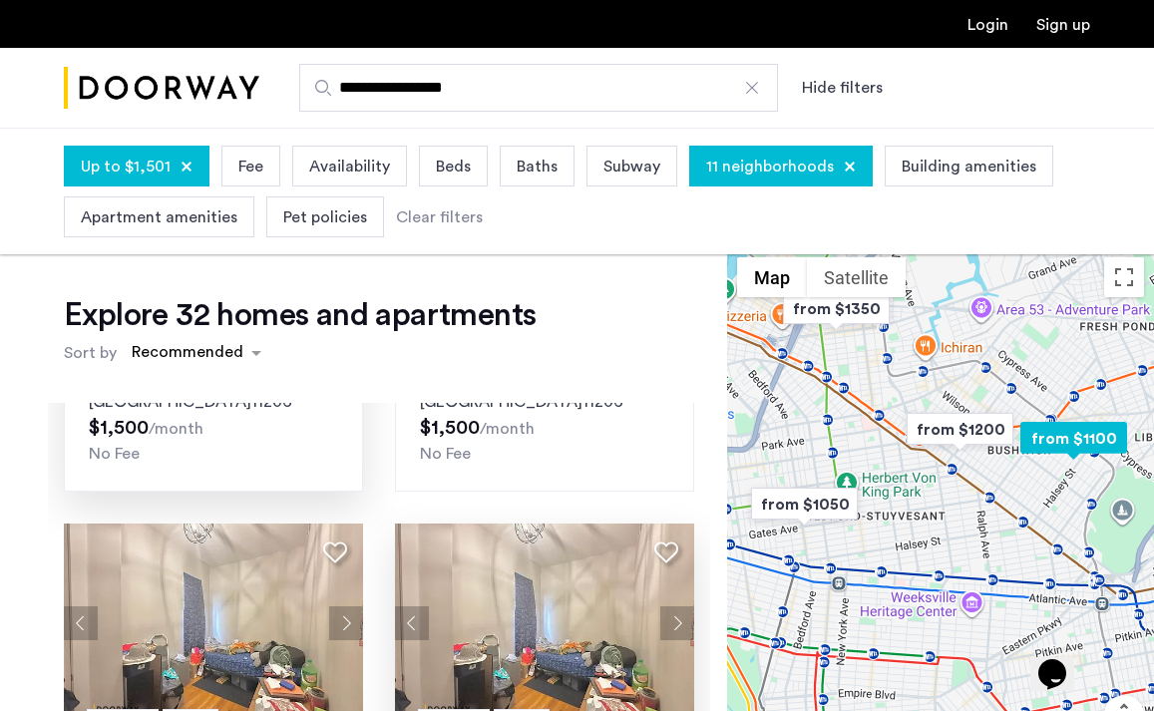
click at [681, 607] on button "Next apartment" at bounding box center [677, 624] width 34 height 34
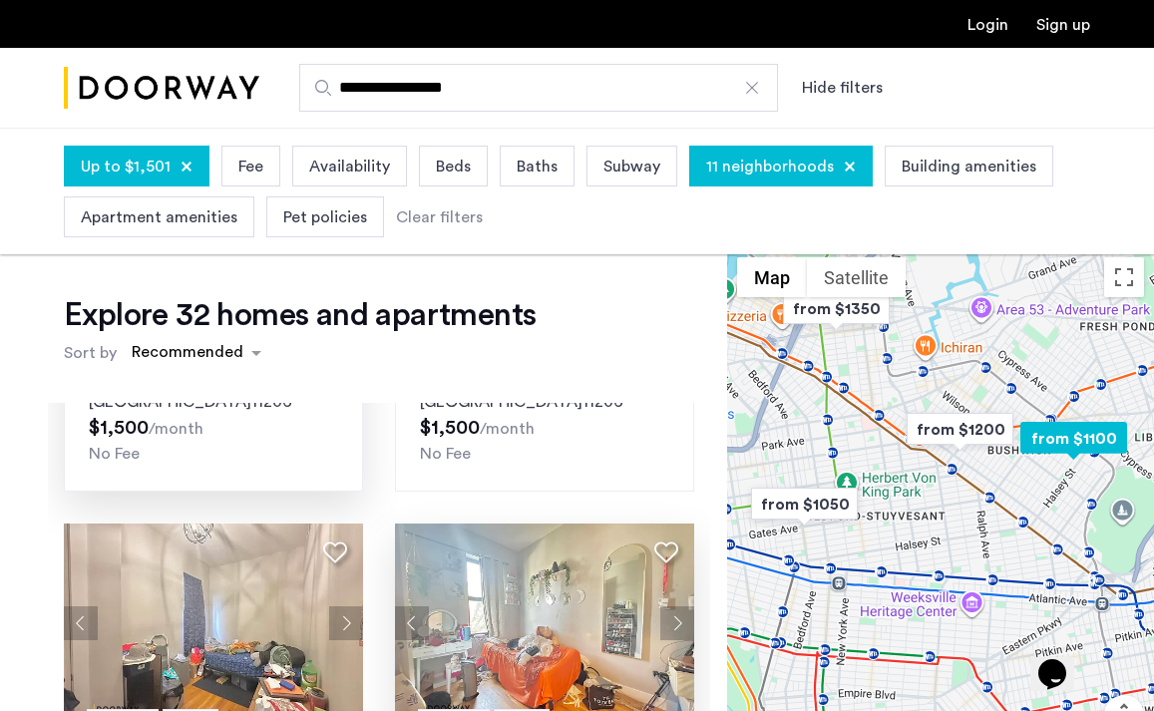
click at [681, 607] on button "Next apartment" at bounding box center [677, 624] width 34 height 34
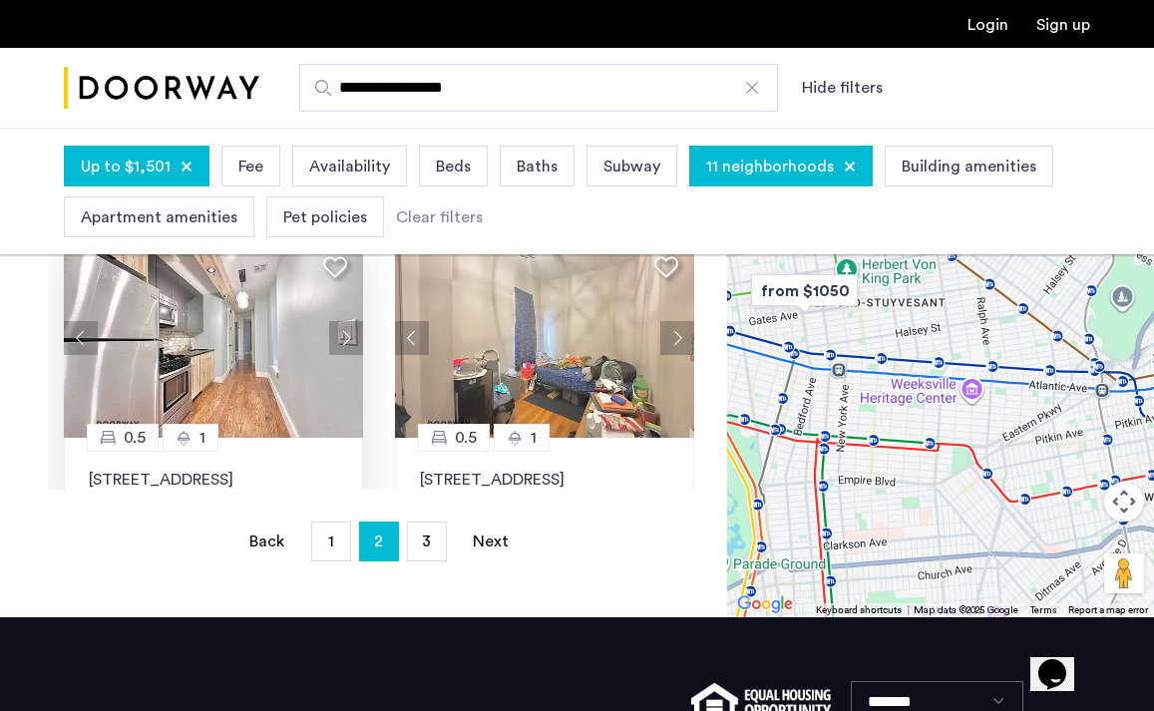
scroll to position [596, 0]
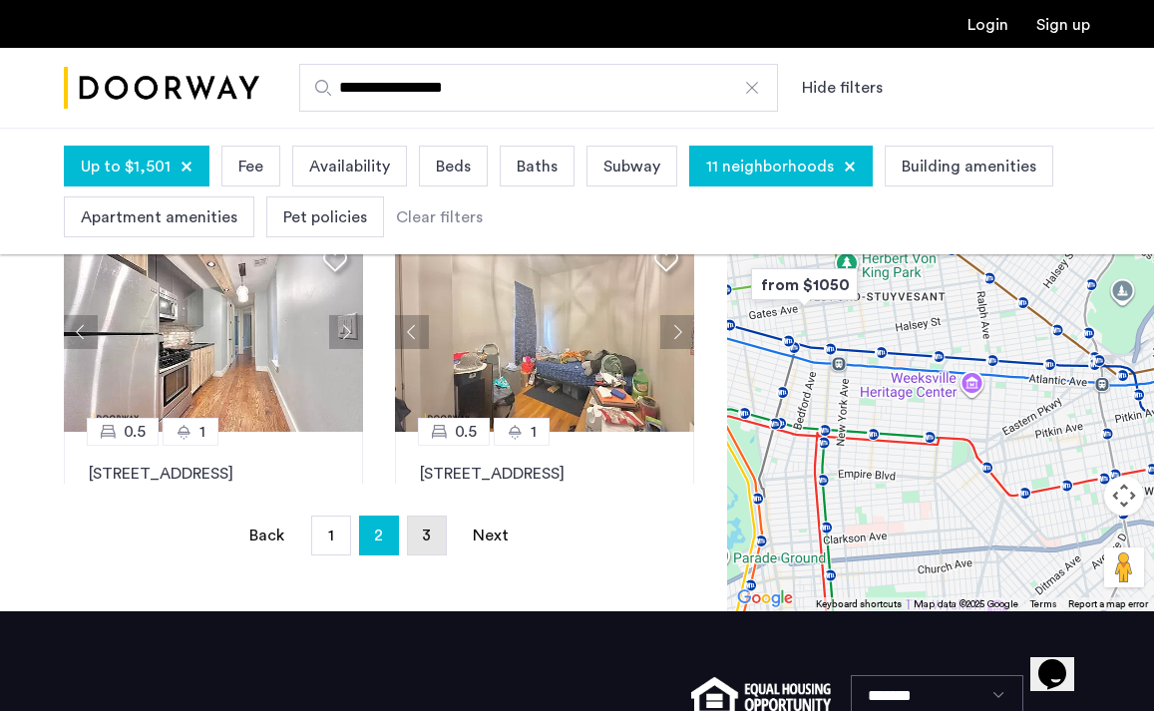
click at [432, 531] on link "page 3" at bounding box center [427, 536] width 38 height 38
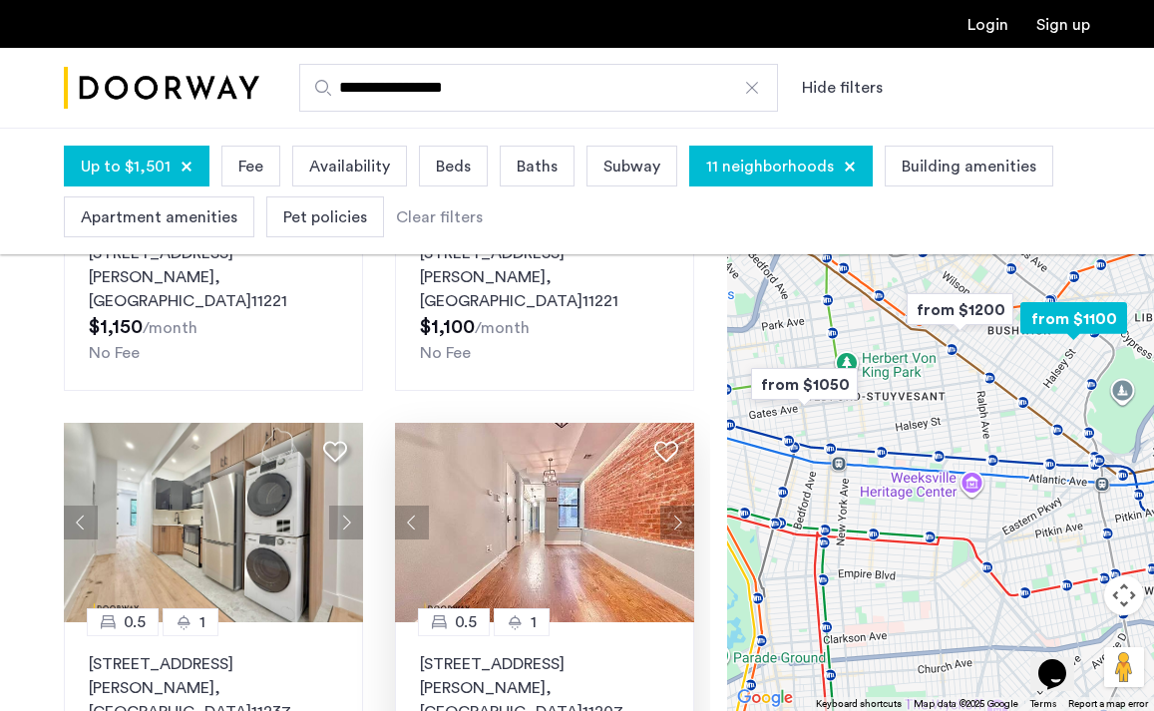
scroll to position [357, 0]
click at [550, 472] on img at bounding box center [544, 523] width 299 height 200
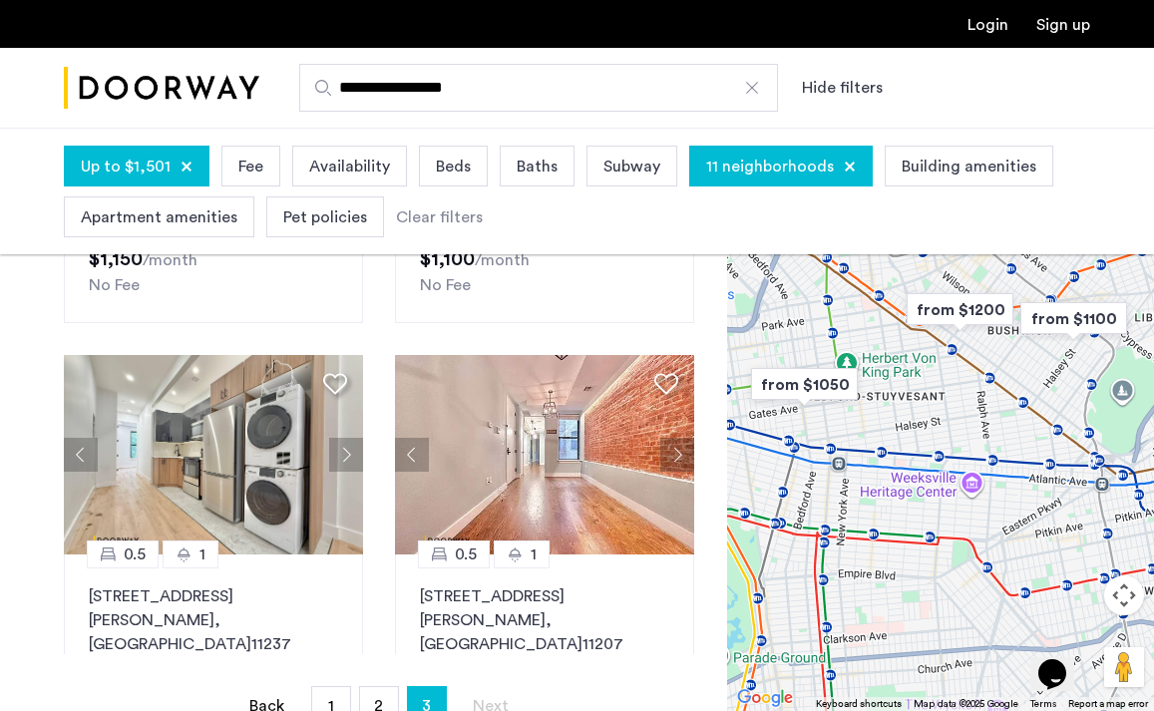
scroll to position [427, 0]
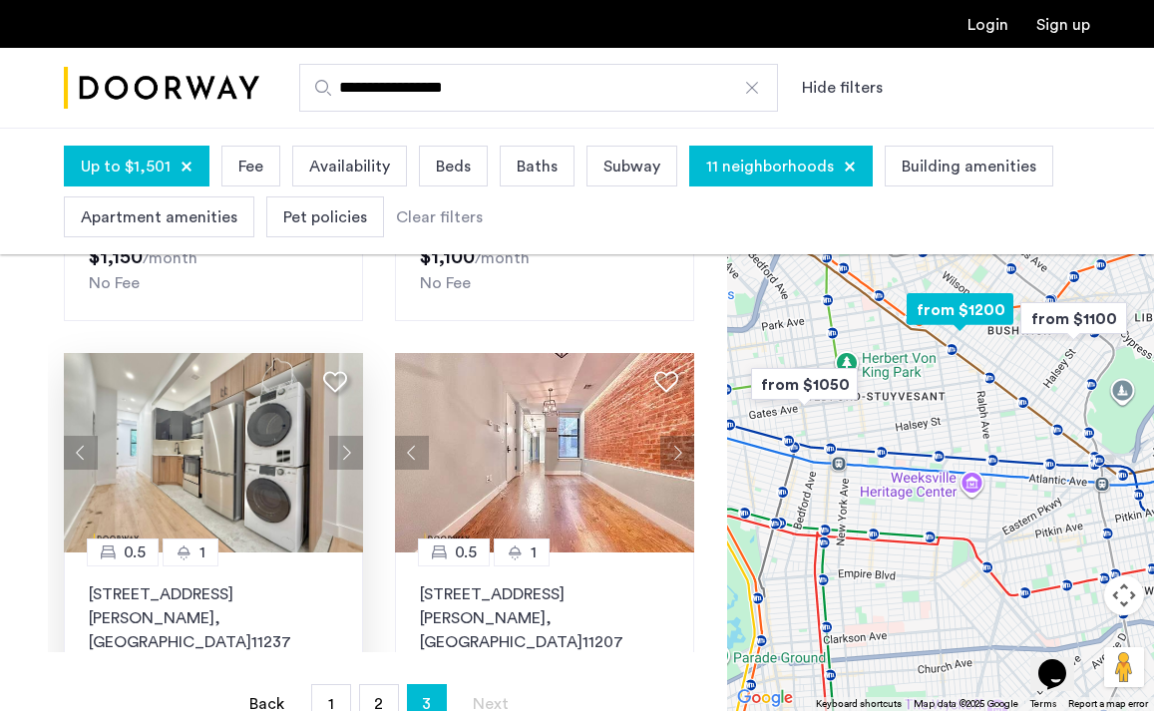
click at [157, 539] on div "0.5" at bounding box center [123, 553] width 72 height 28
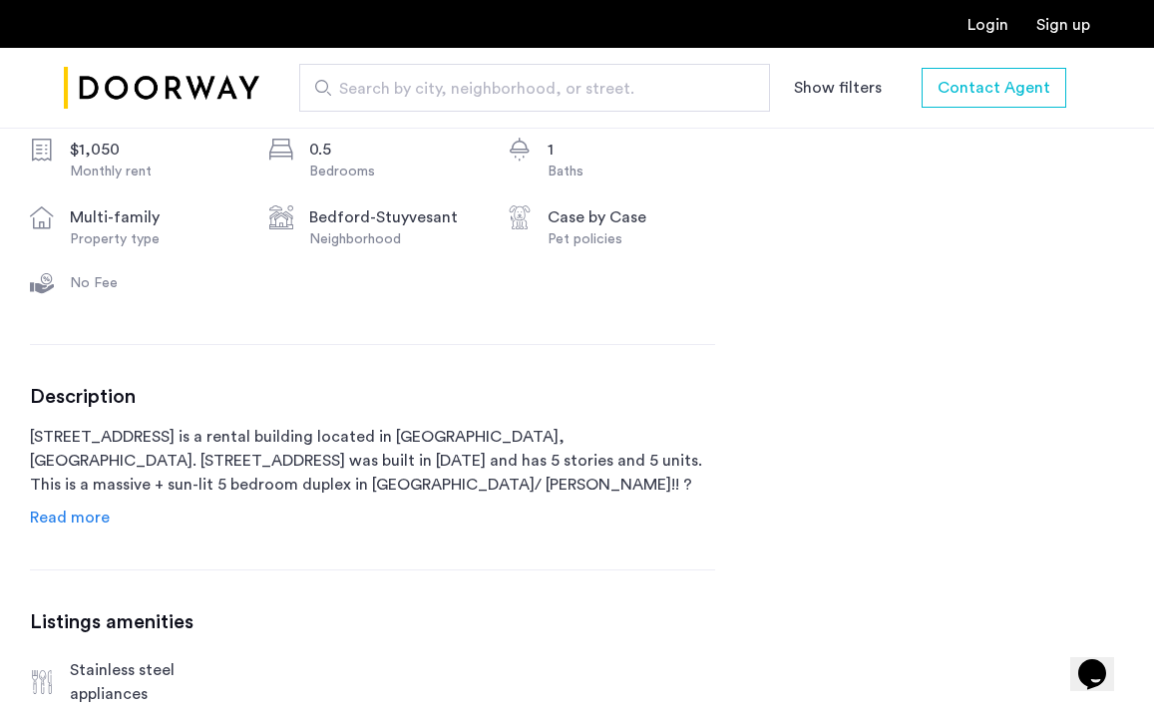
scroll to position [762, 0]
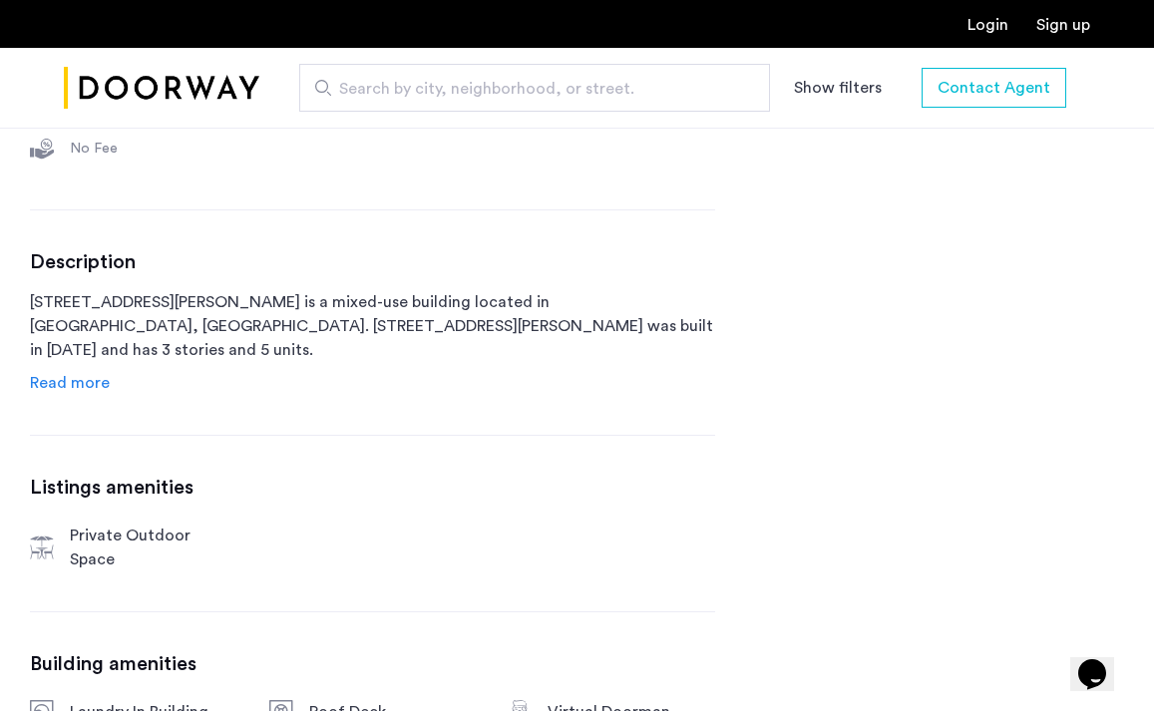
scroll to position [902, 0]
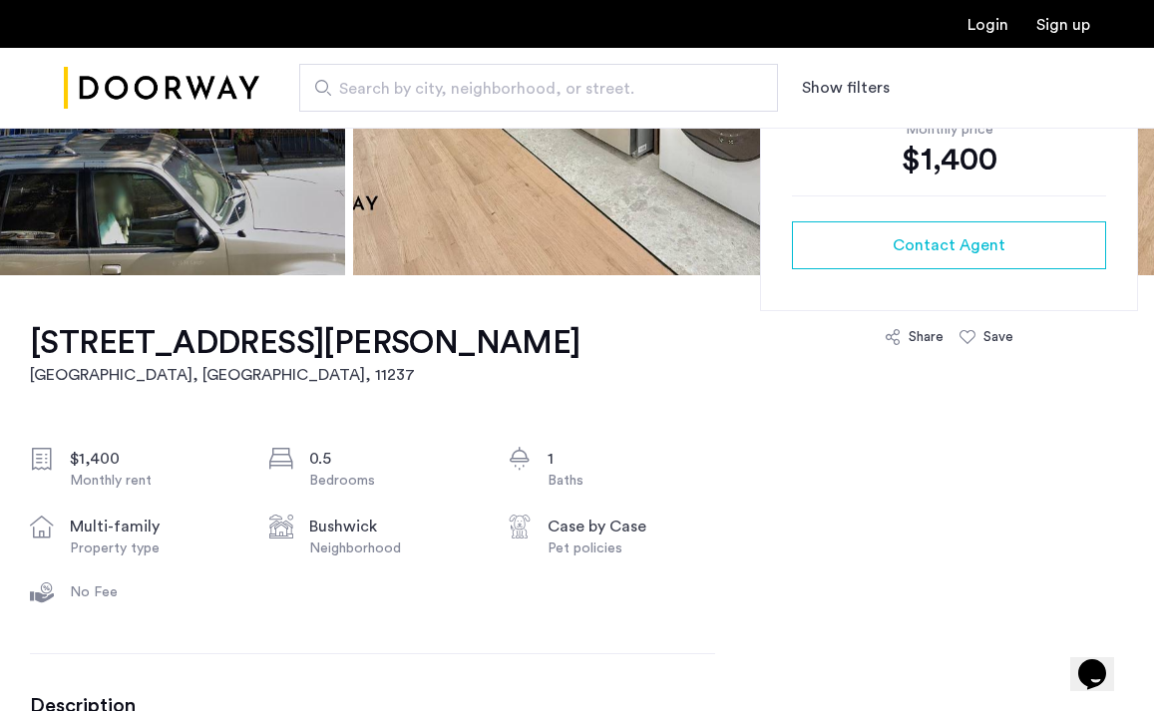
scroll to position [452, 0]
